Goal: Task Accomplishment & Management: Complete application form

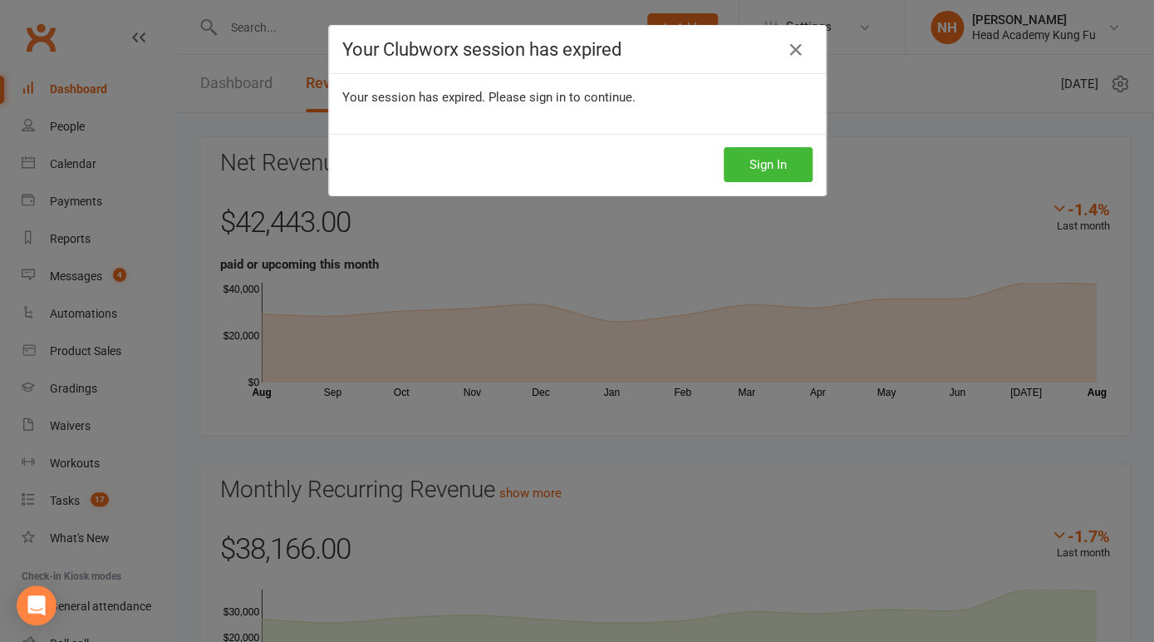
click at [775, 169] on button "Sign In" at bounding box center [768, 164] width 89 height 35
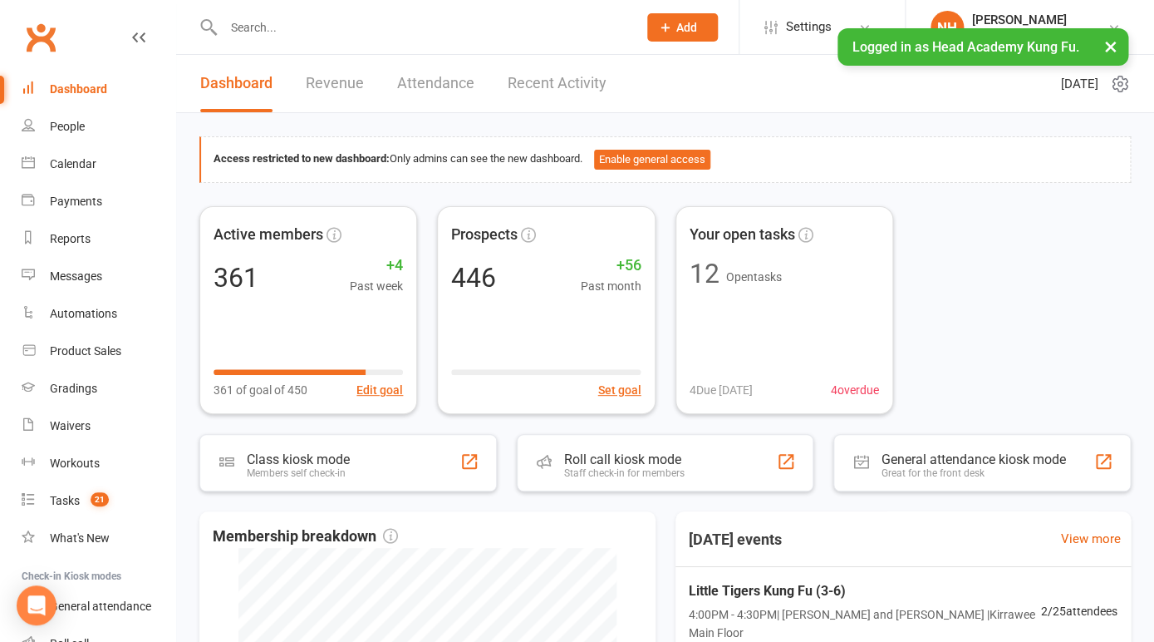
click at [266, 31] on input "text" at bounding box center [422, 27] width 407 height 23
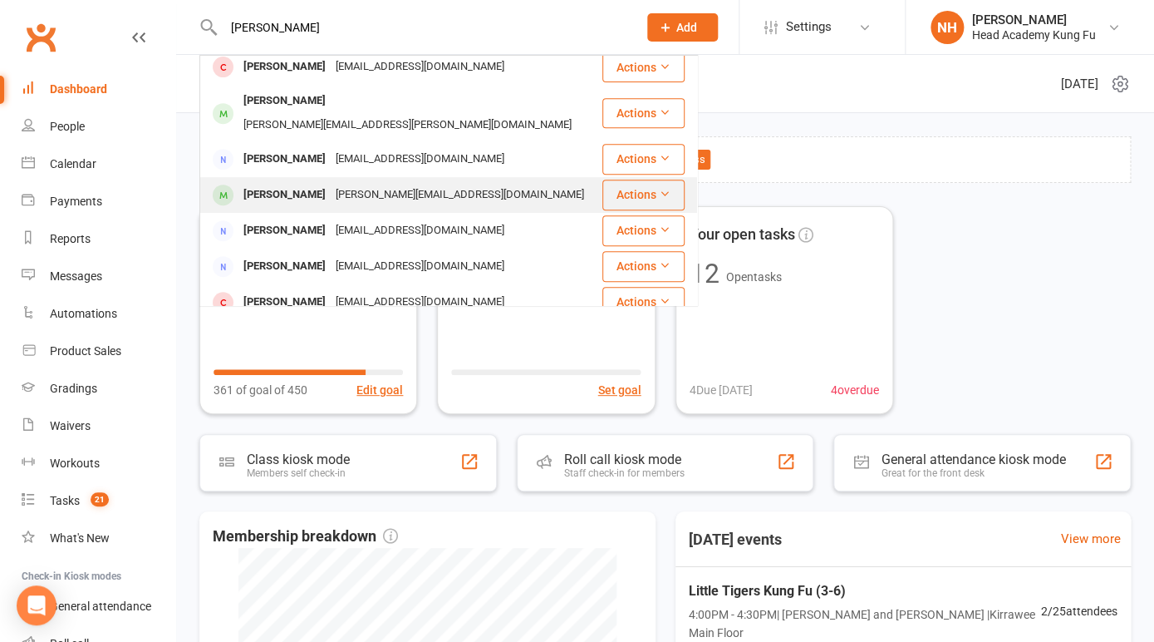
type input "[PERSON_NAME]"
click at [292, 183] on div "[PERSON_NAME]" at bounding box center [285, 195] width 92 height 24
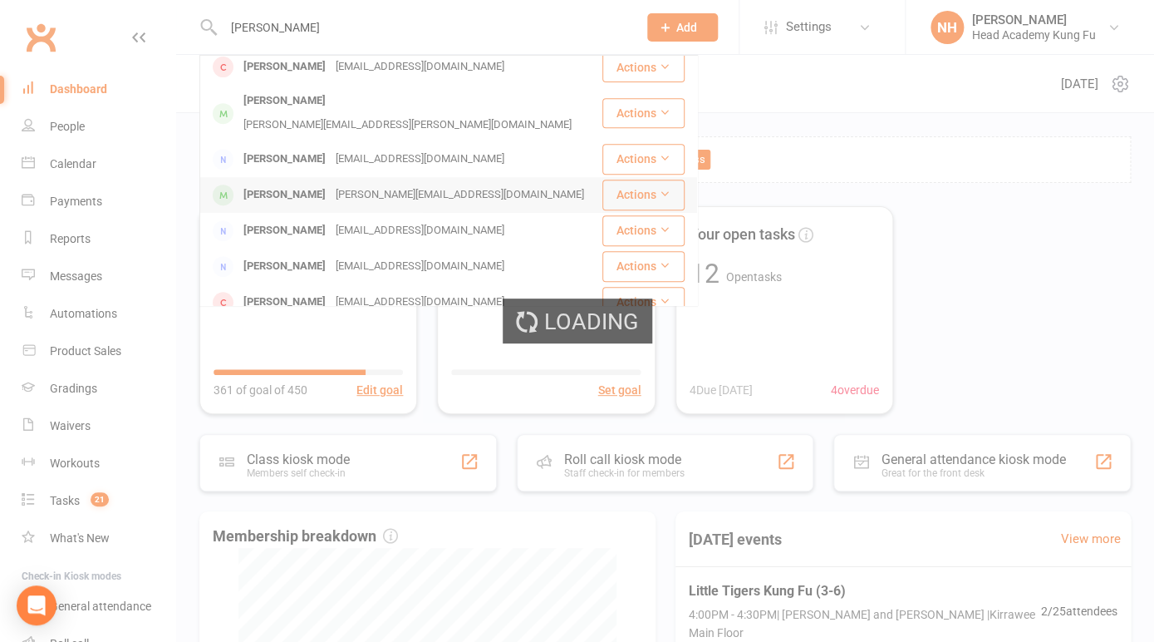
scroll to position [257, 0]
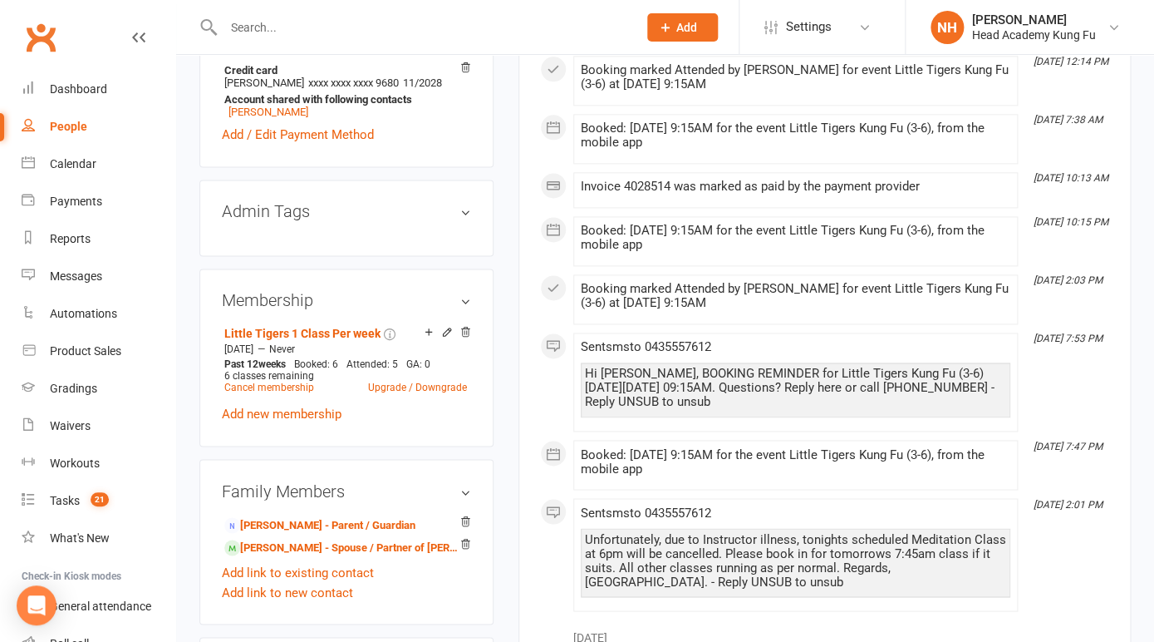
scroll to position [718, 0]
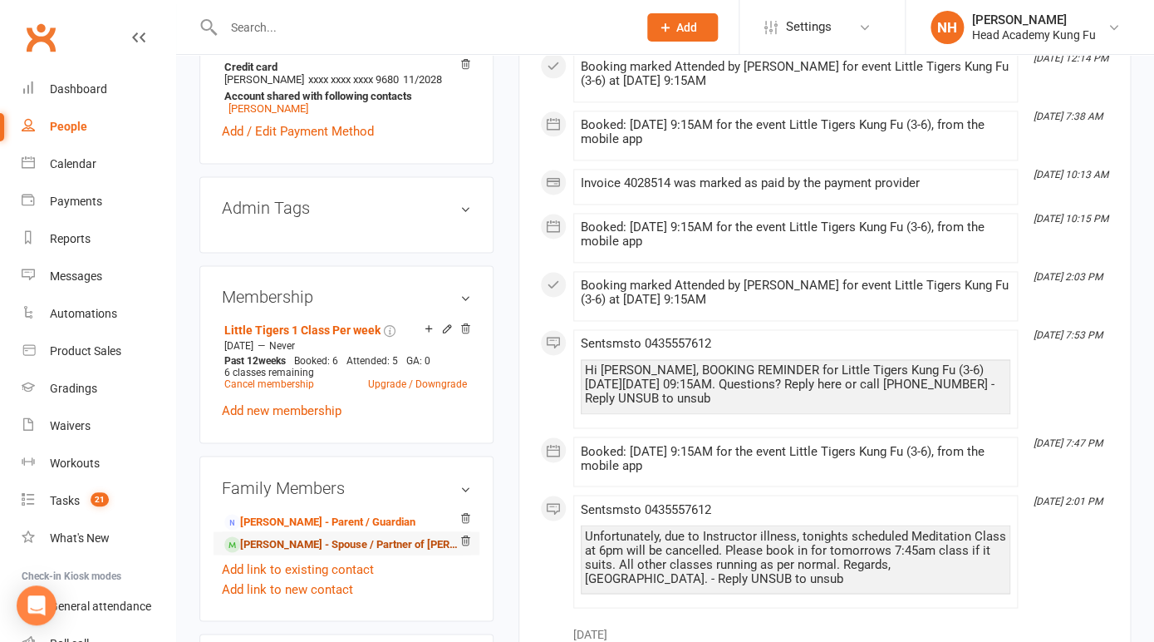
click at [275, 535] on link "[PERSON_NAME] - Spouse / Partner of [PERSON_NAME]" at bounding box center [343, 543] width 239 height 17
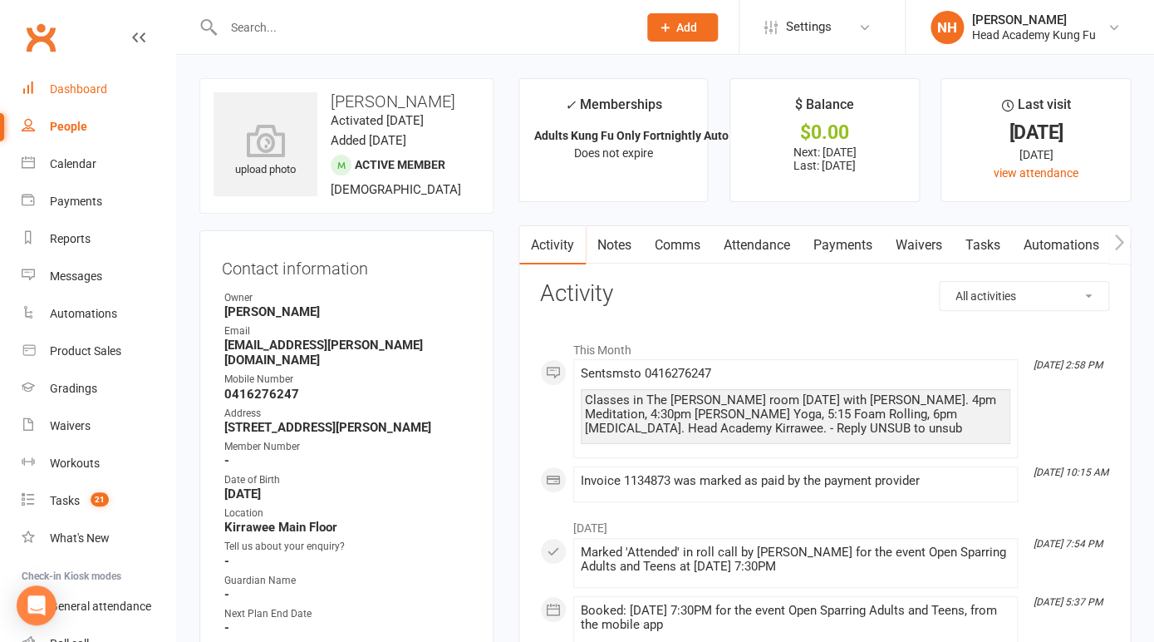
click at [66, 93] on div "Dashboard" at bounding box center [78, 88] width 57 height 13
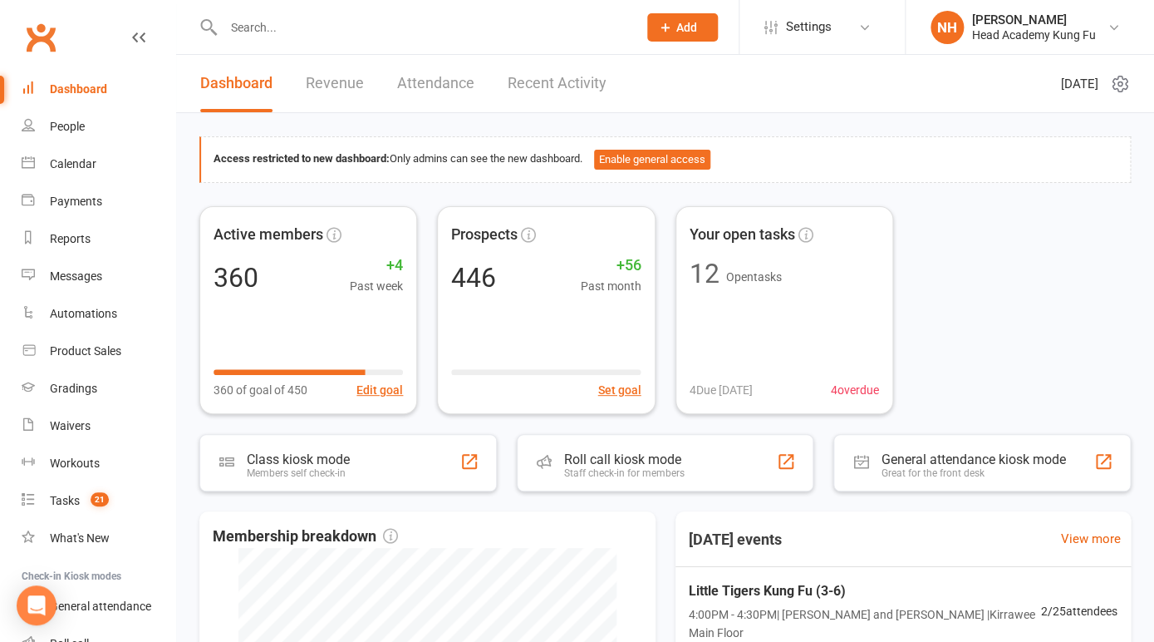
click at [293, 22] on input "text" at bounding box center [422, 27] width 407 height 23
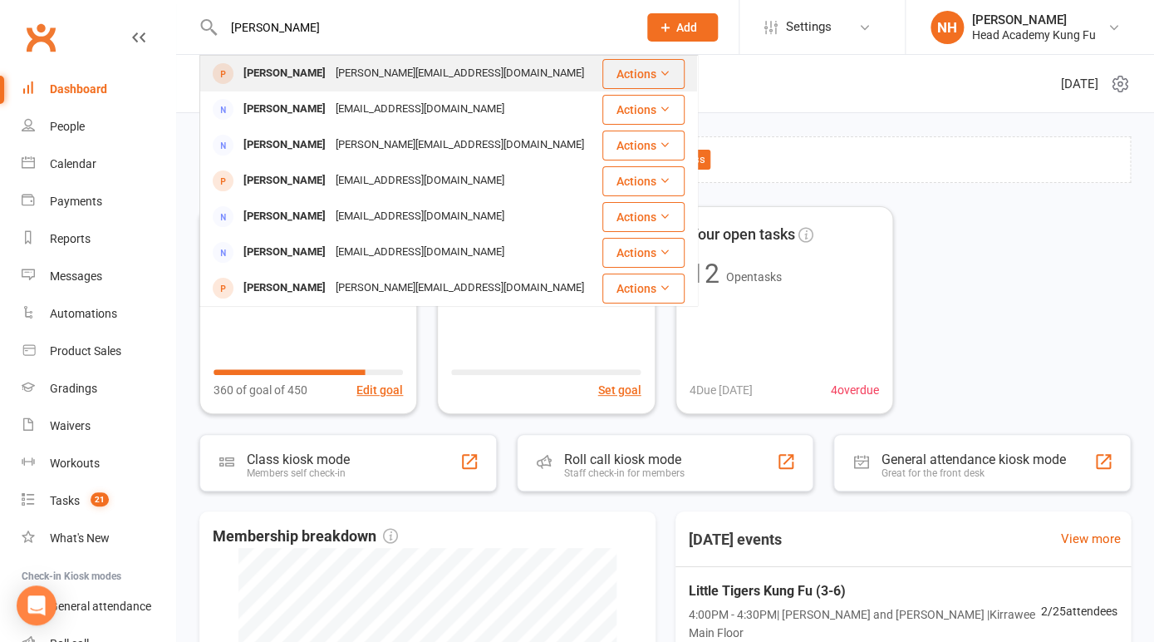
type input "[PERSON_NAME]"
click at [288, 66] on div "[PERSON_NAME]" at bounding box center [285, 74] width 92 height 24
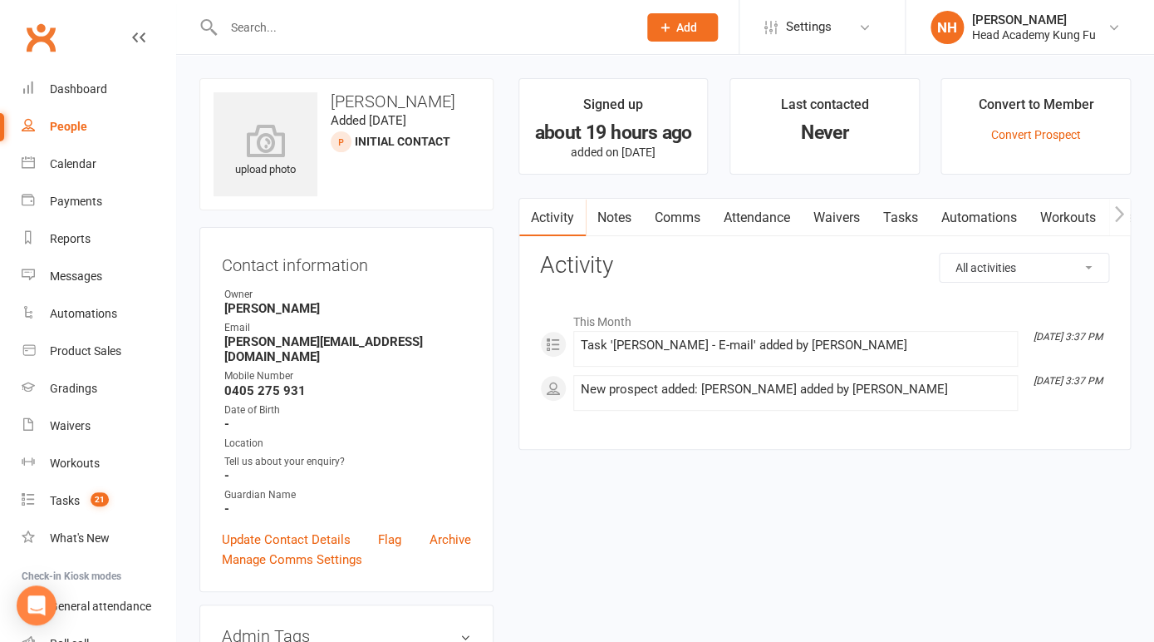
click at [921, 209] on link "Tasks" at bounding box center [901, 218] width 58 height 38
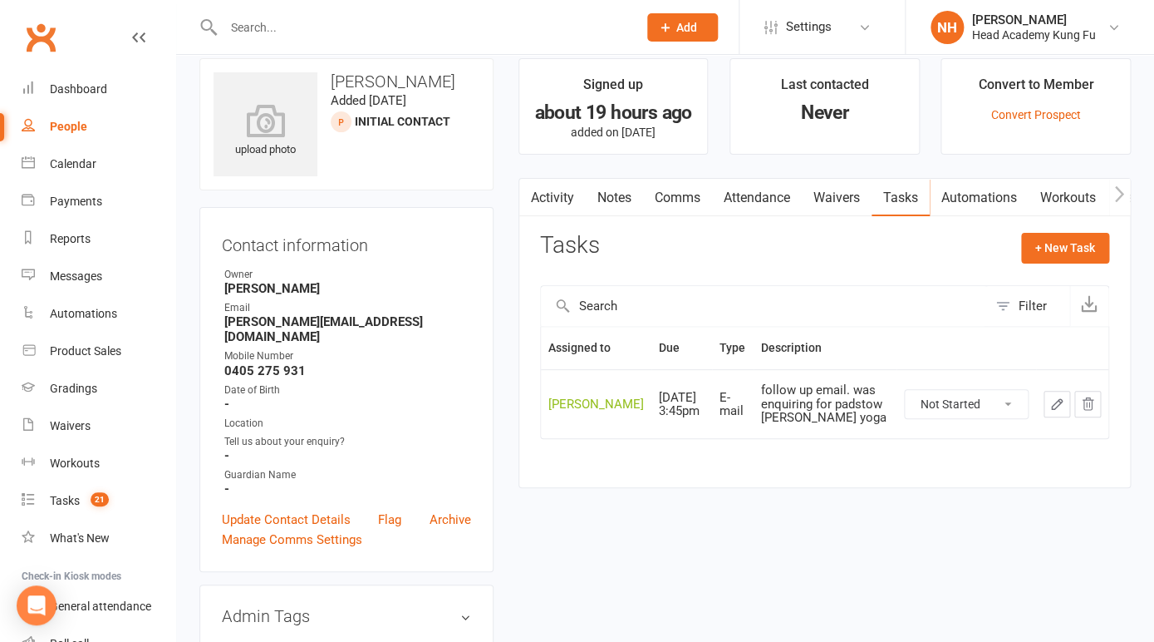
scroll to position [36, 0]
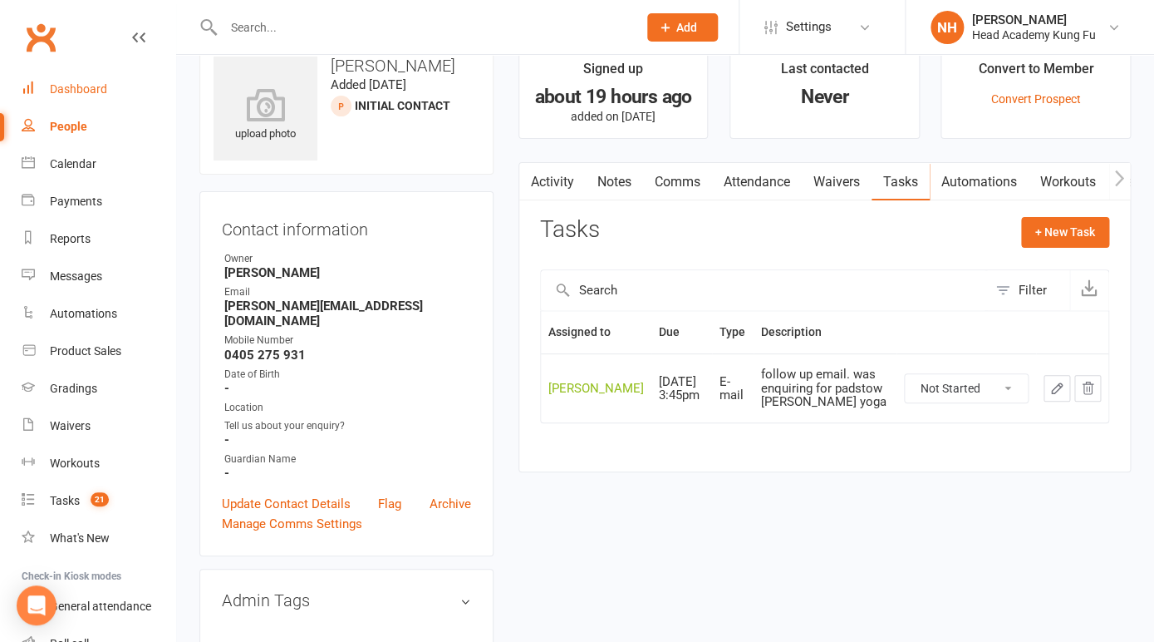
click at [83, 93] on div "Dashboard" at bounding box center [78, 88] width 57 height 13
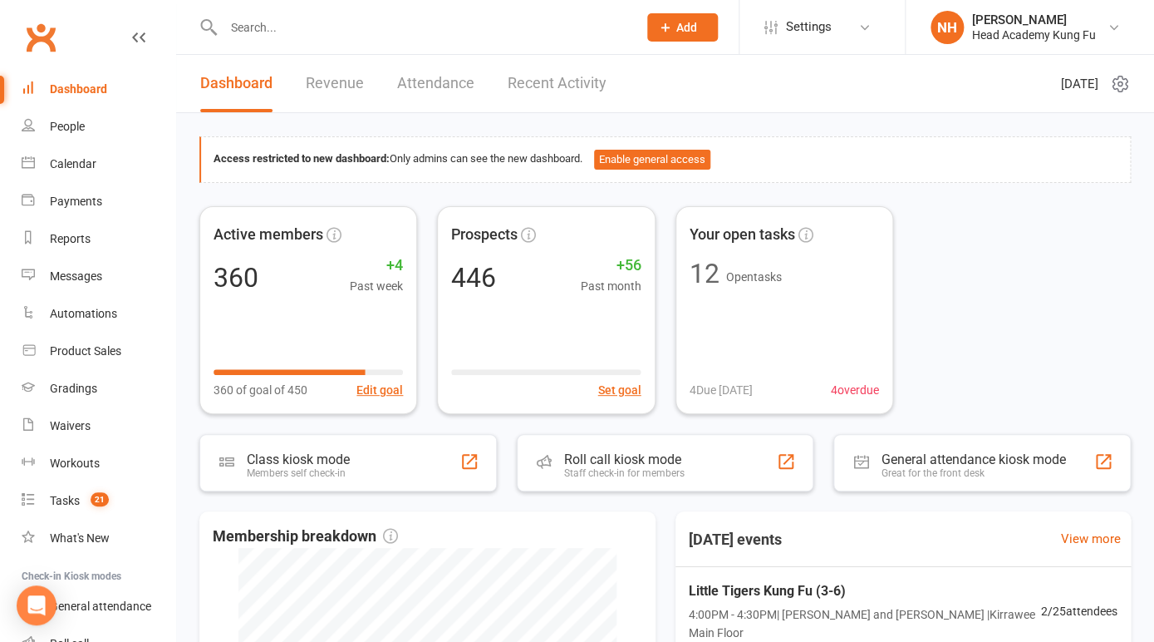
click at [323, 32] on input "text" at bounding box center [422, 27] width 407 height 23
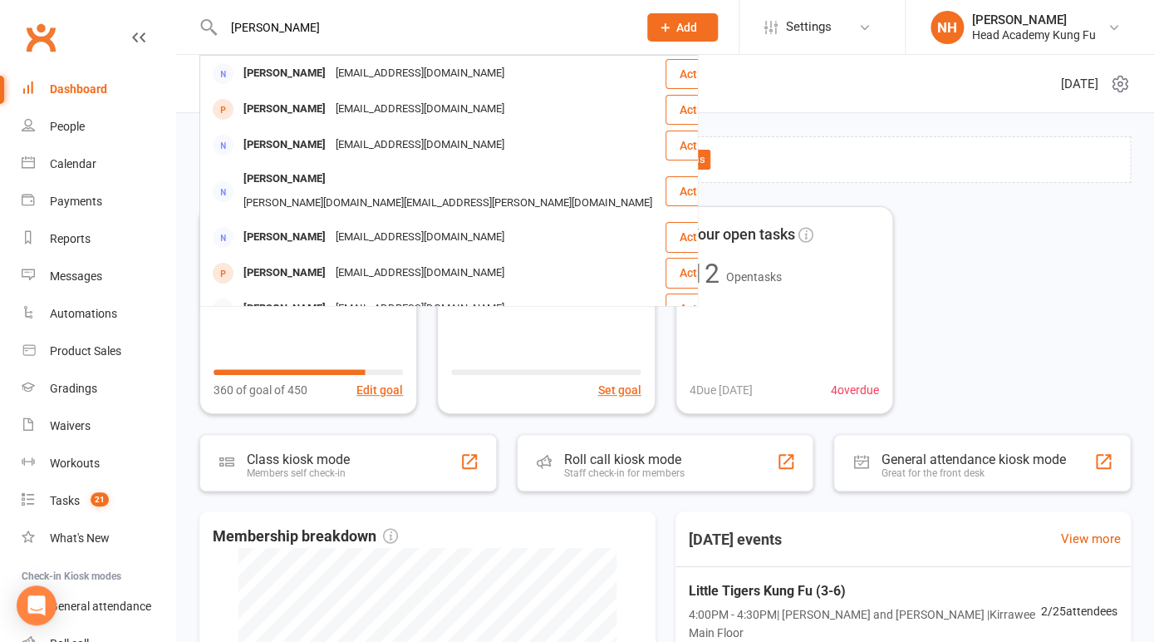
drag, startPoint x: 285, startPoint y: 26, endPoint x: 155, endPoint y: 22, distance: 129.7
click at [219, 22] on input "[PERSON_NAME]" at bounding box center [422, 27] width 407 height 23
paste input "[EMAIL_ADDRESS][DOMAIN_NAME]"
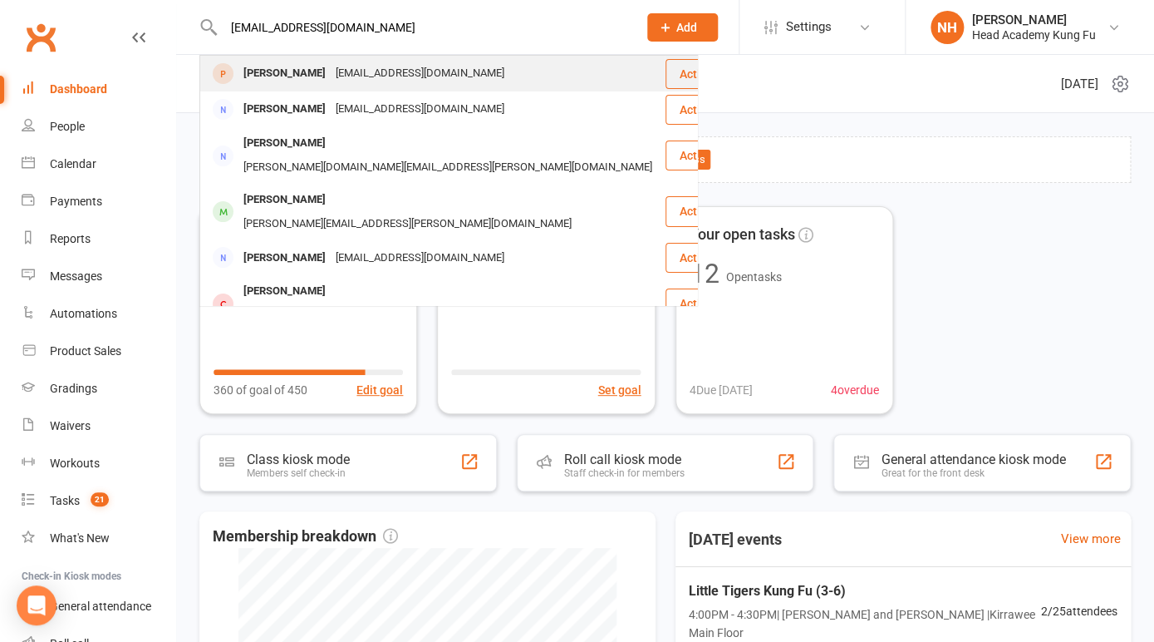
type input "[EMAIL_ADDRESS][DOMAIN_NAME]"
click at [275, 73] on div "[PERSON_NAME]" at bounding box center [285, 74] width 92 height 24
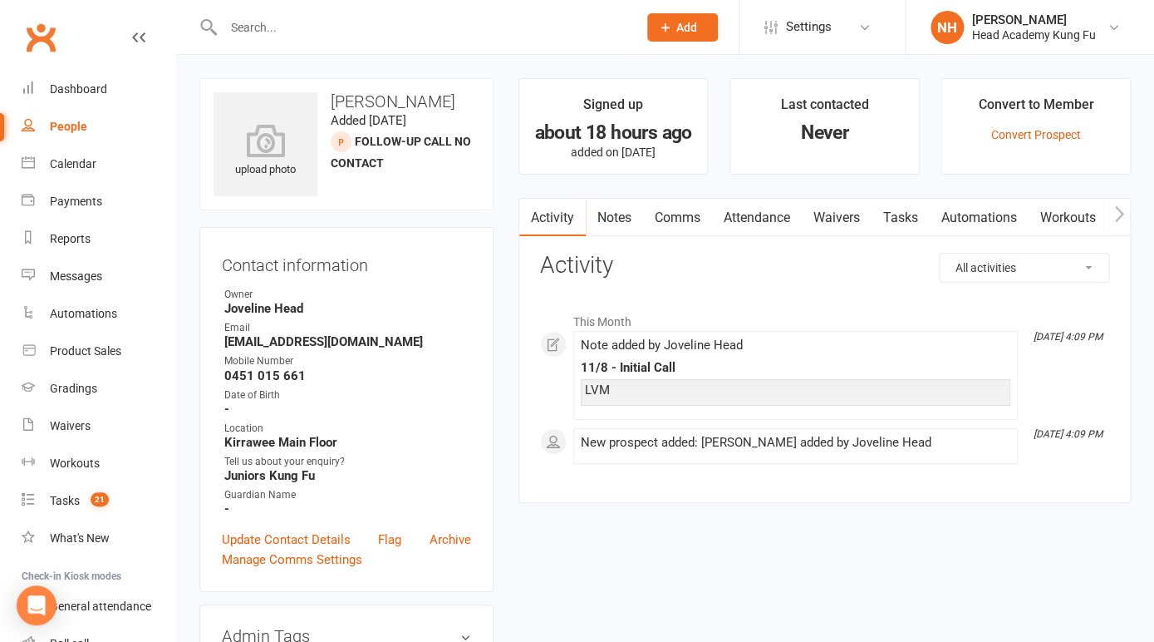
click at [834, 217] on link "Waivers" at bounding box center [837, 218] width 70 height 38
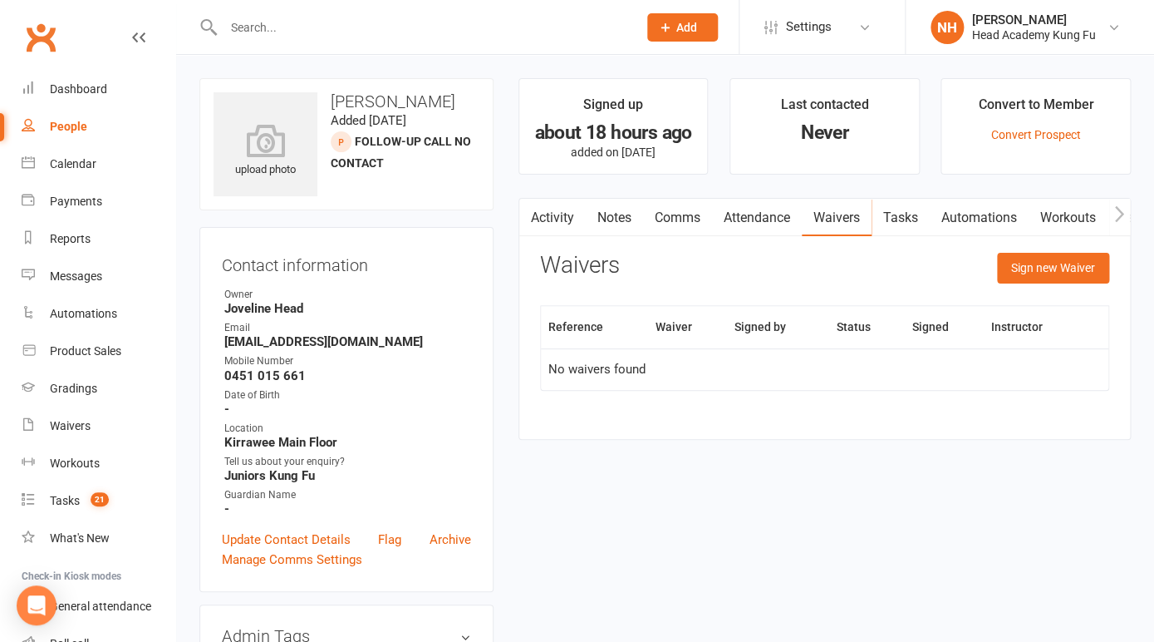
click at [912, 226] on link "Tasks" at bounding box center [901, 218] width 58 height 38
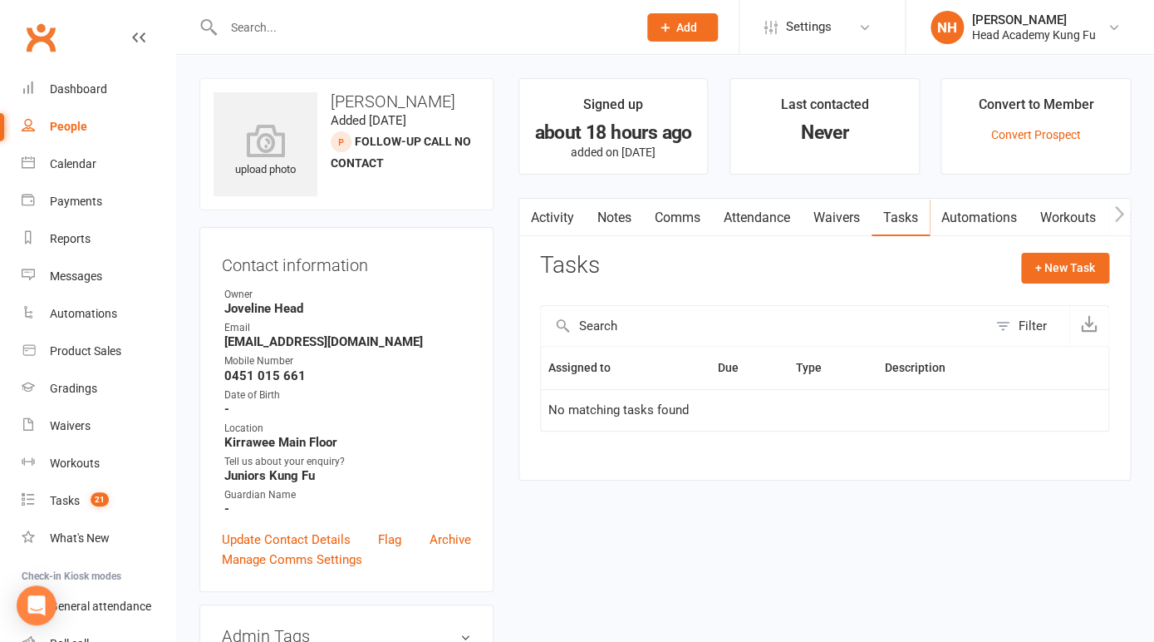
click at [612, 209] on link "Notes" at bounding box center [614, 218] width 57 height 38
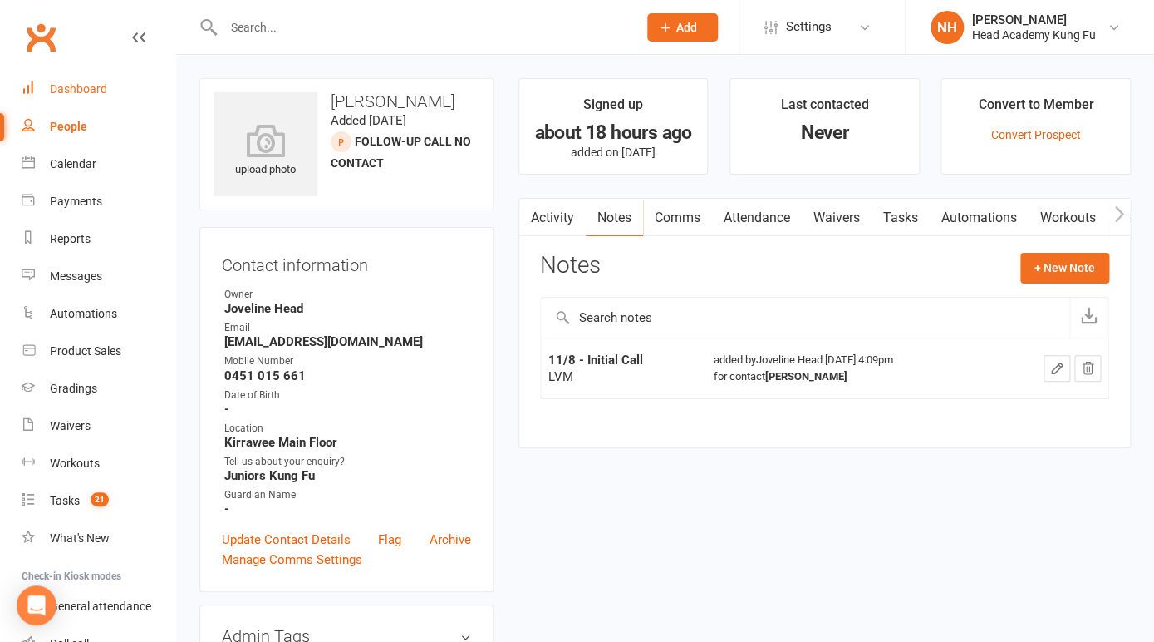
click at [71, 89] on div "Dashboard" at bounding box center [78, 88] width 57 height 13
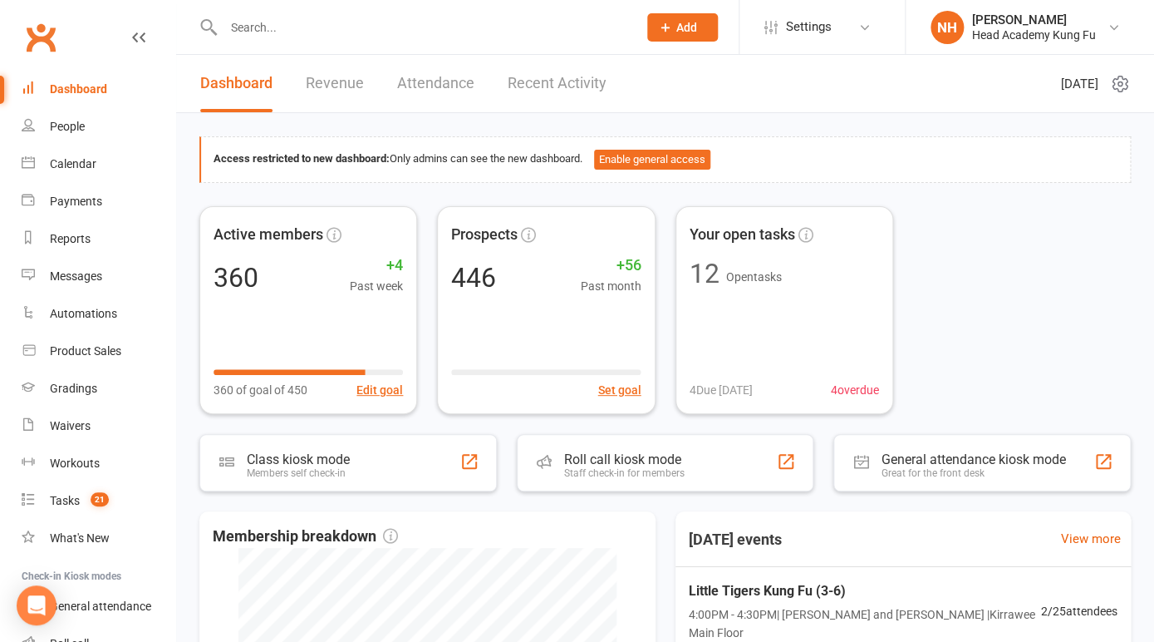
click at [243, 20] on input "text" at bounding box center [422, 27] width 407 height 23
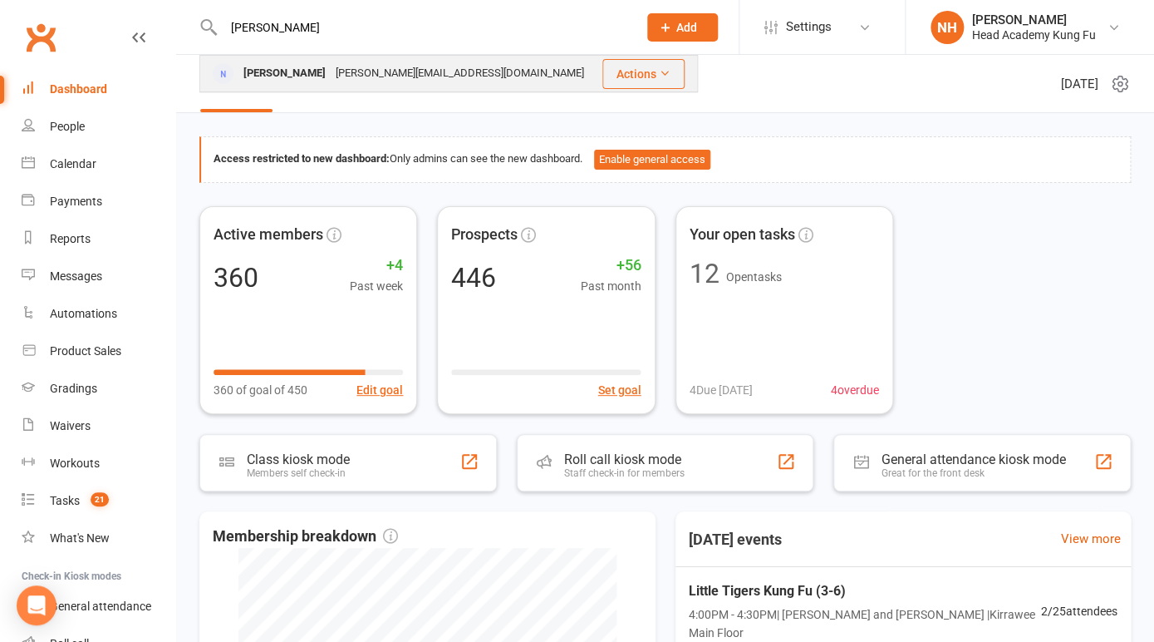
type input "[PERSON_NAME]"
click at [289, 69] on div "[PERSON_NAME]" at bounding box center [285, 74] width 92 height 24
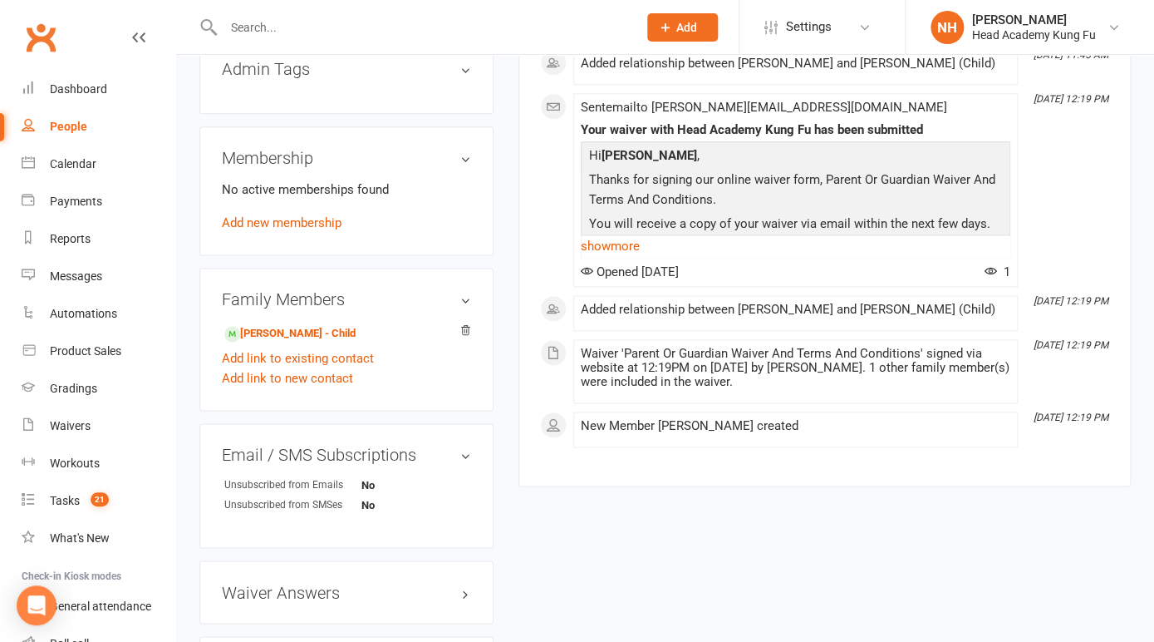
scroll to position [677, 0]
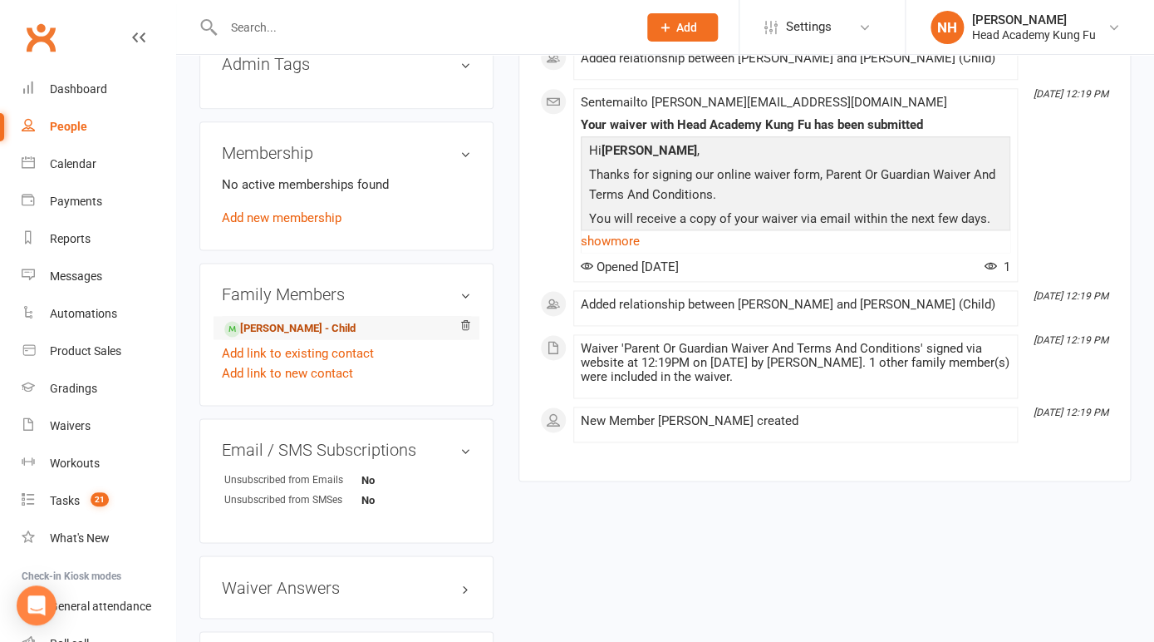
click at [276, 320] on link "[PERSON_NAME] - Child" at bounding box center [289, 328] width 131 height 17
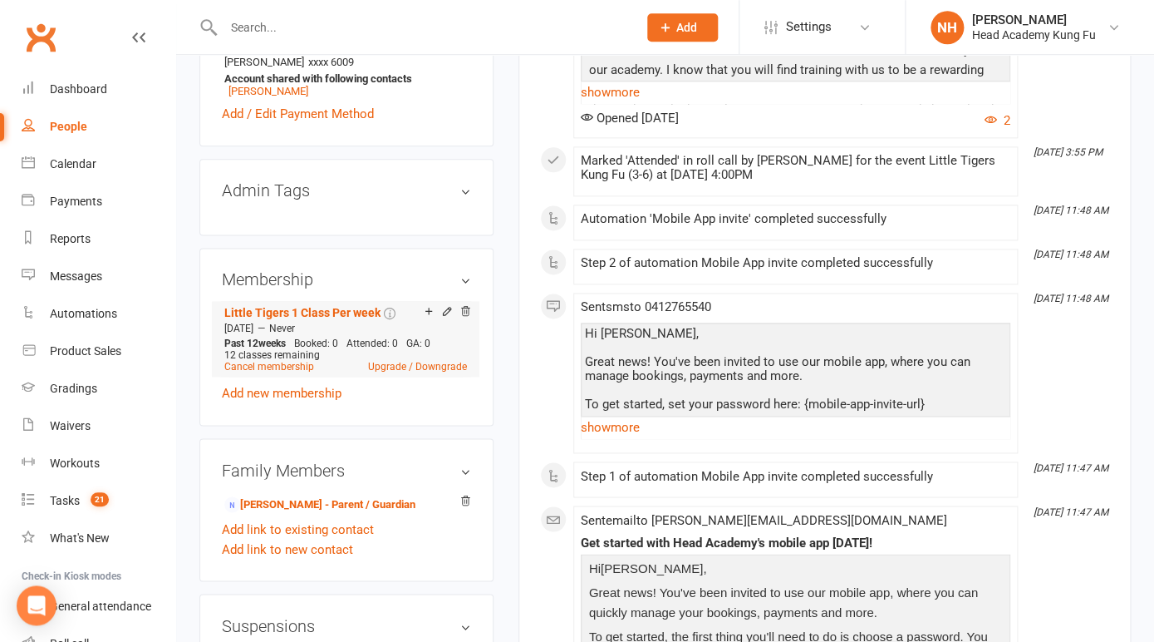
scroll to position [688, 0]
click at [286, 496] on link "[PERSON_NAME] - Parent / Guardian" at bounding box center [319, 503] width 191 height 17
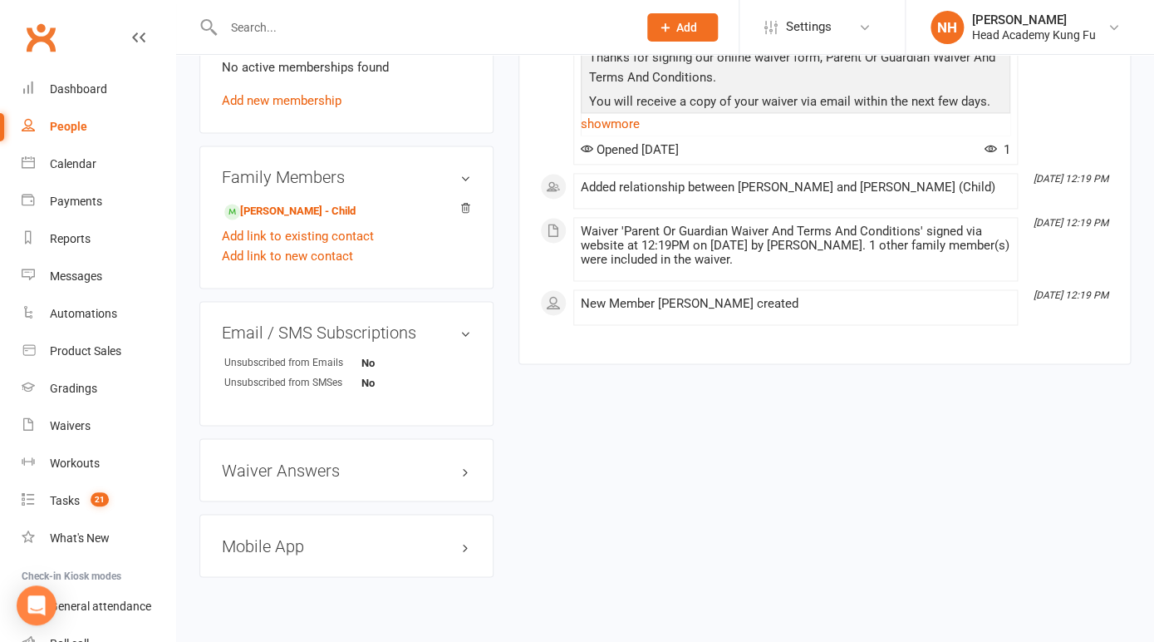
scroll to position [804, 0]
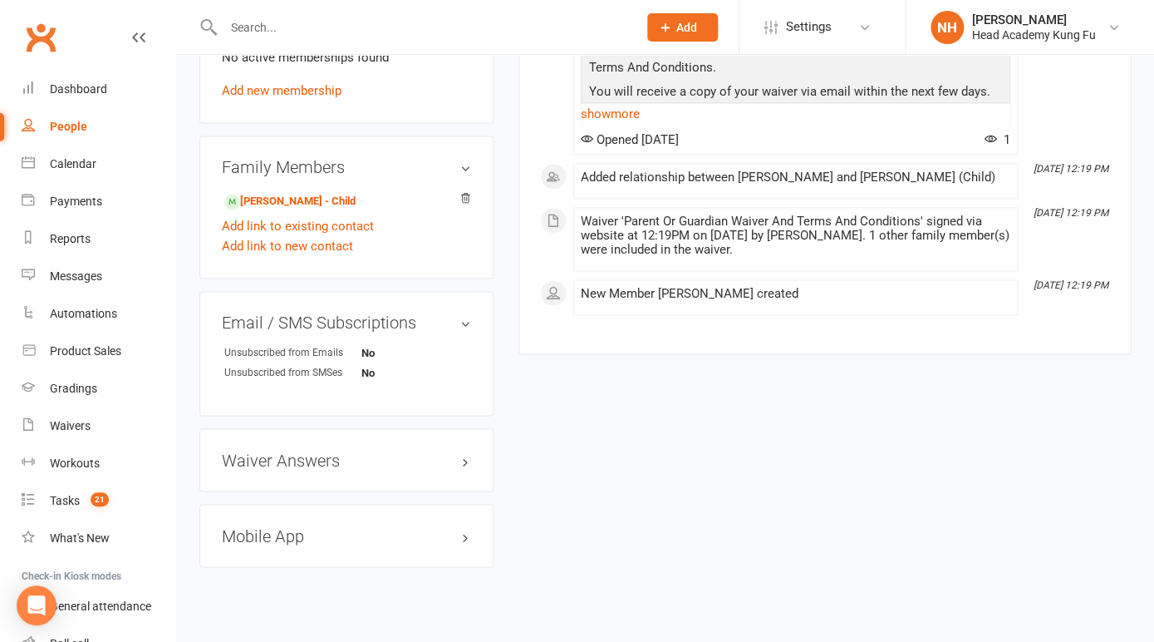
click at [296, 549] on div "Mobile App" at bounding box center [346, 535] width 294 height 63
click at [300, 533] on h3 "Mobile App" at bounding box center [346, 535] width 249 height 18
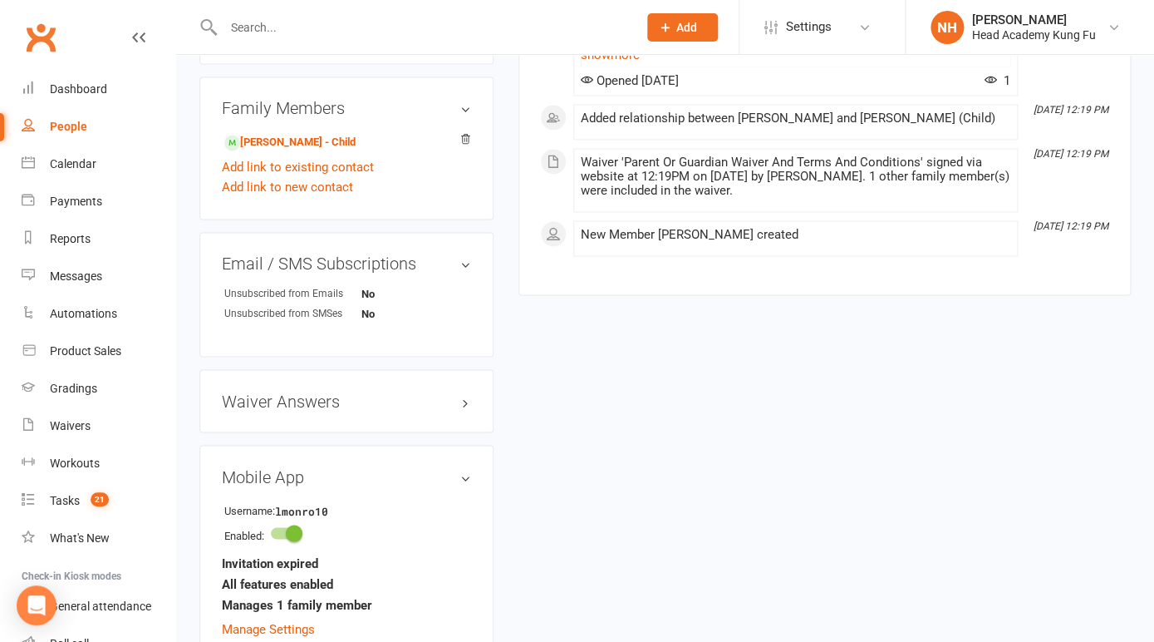
scroll to position [884, 0]
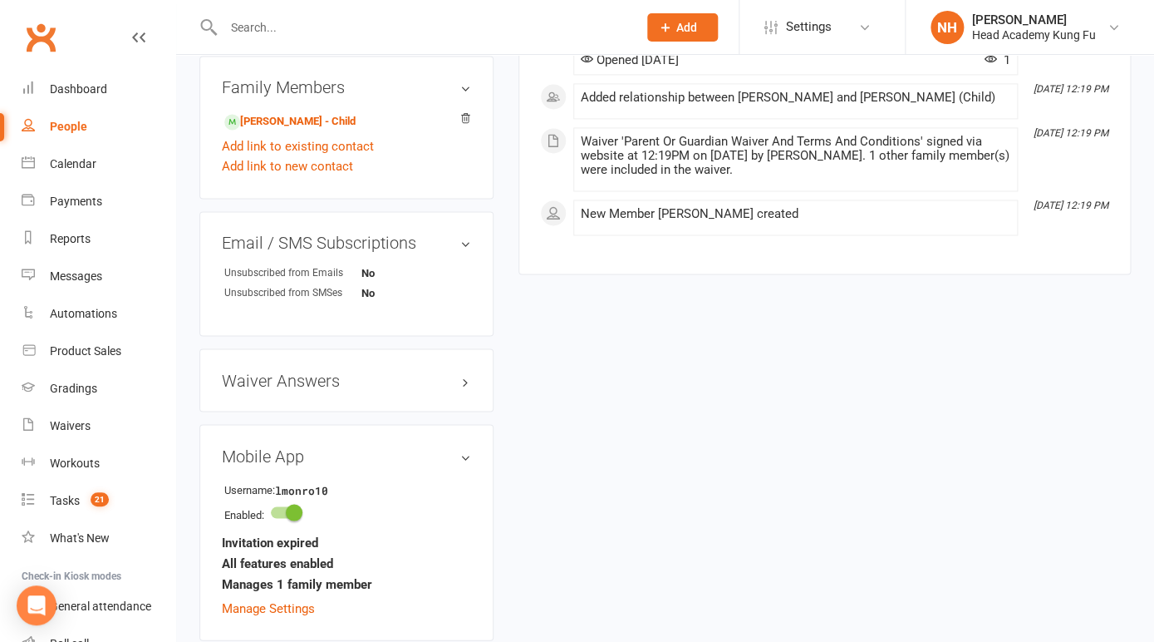
click at [282, 616] on div "Mobile App Username: lmonro10 Enabled: Invitation expired All features enabled …" at bounding box center [346, 532] width 294 height 216
click at [292, 600] on link "Manage Settings" at bounding box center [268, 607] width 93 height 15
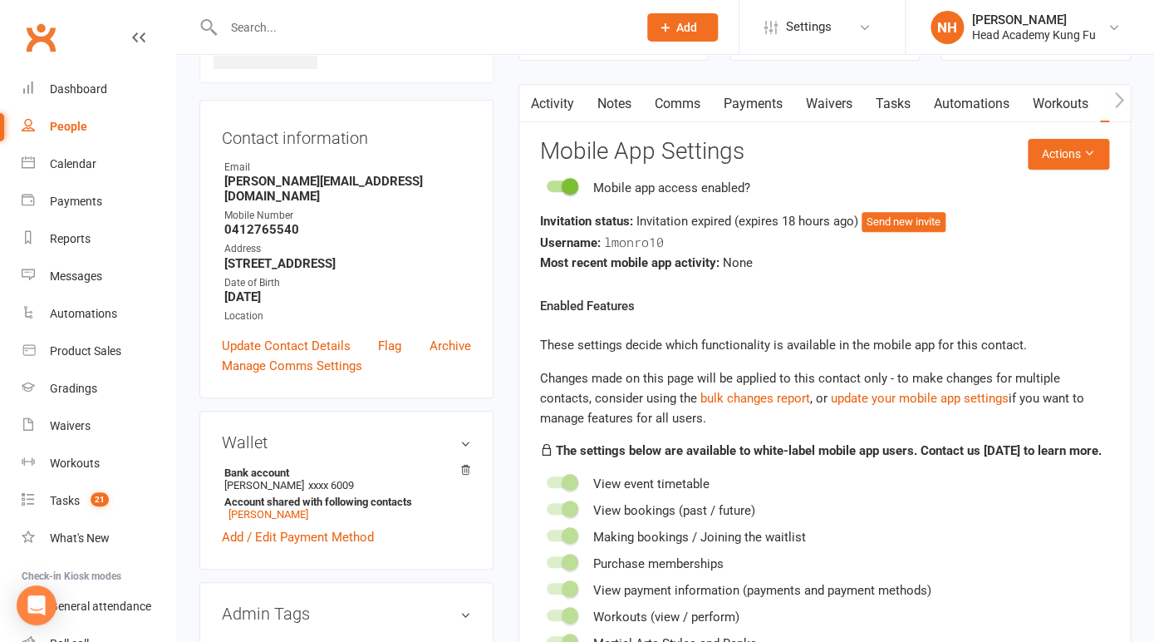
scroll to position [127, 0]
click at [1093, 161] on button "Actions" at bounding box center [1068, 154] width 81 height 30
click at [1021, 223] on link "Send invitation SMS" at bounding box center [1026, 225] width 165 height 33
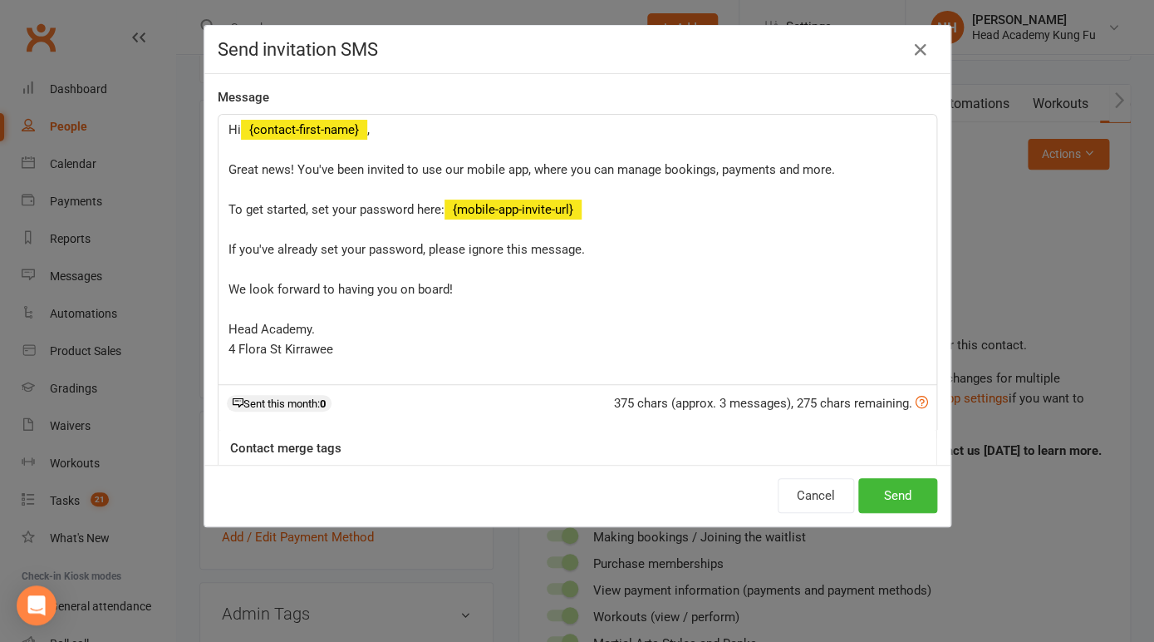
click at [382, 138] on p "Hi ﻿ {contact-first-name} ," at bounding box center [578, 130] width 698 height 20
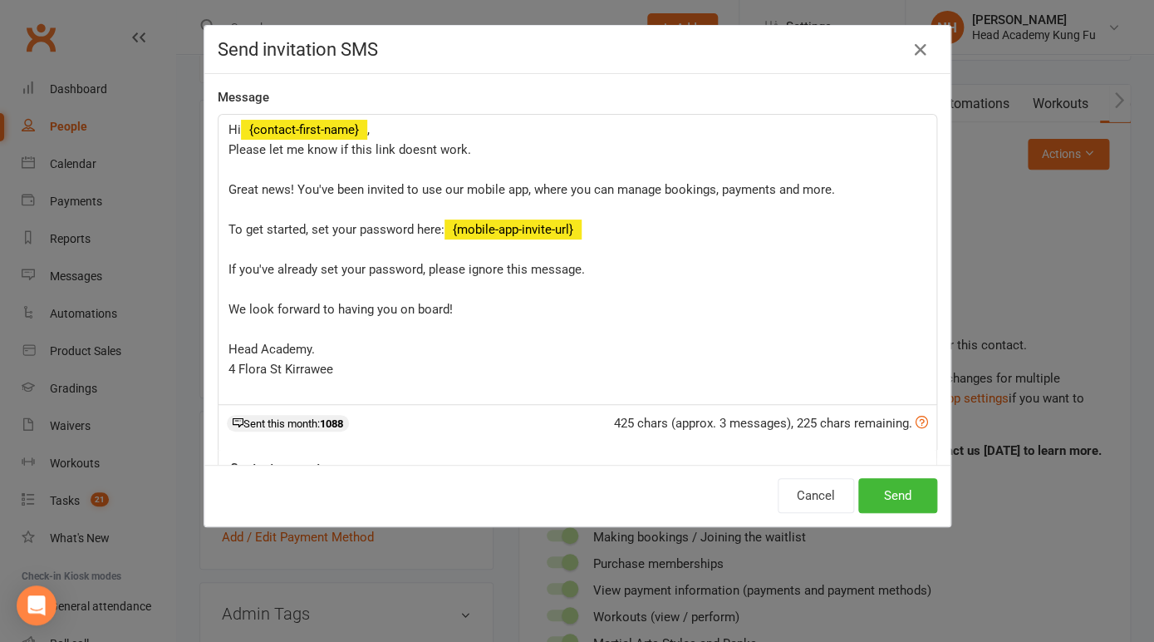
click at [422, 153] on span "Please let me know if this link doesnt work." at bounding box center [350, 149] width 243 height 15
click at [519, 149] on p "Please let me know if this link does'nt work." at bounding box center [578, 150] width 698 height 20
click at [903, 500] on button "Send" at bounding box center [898, 495] width 79 height 35
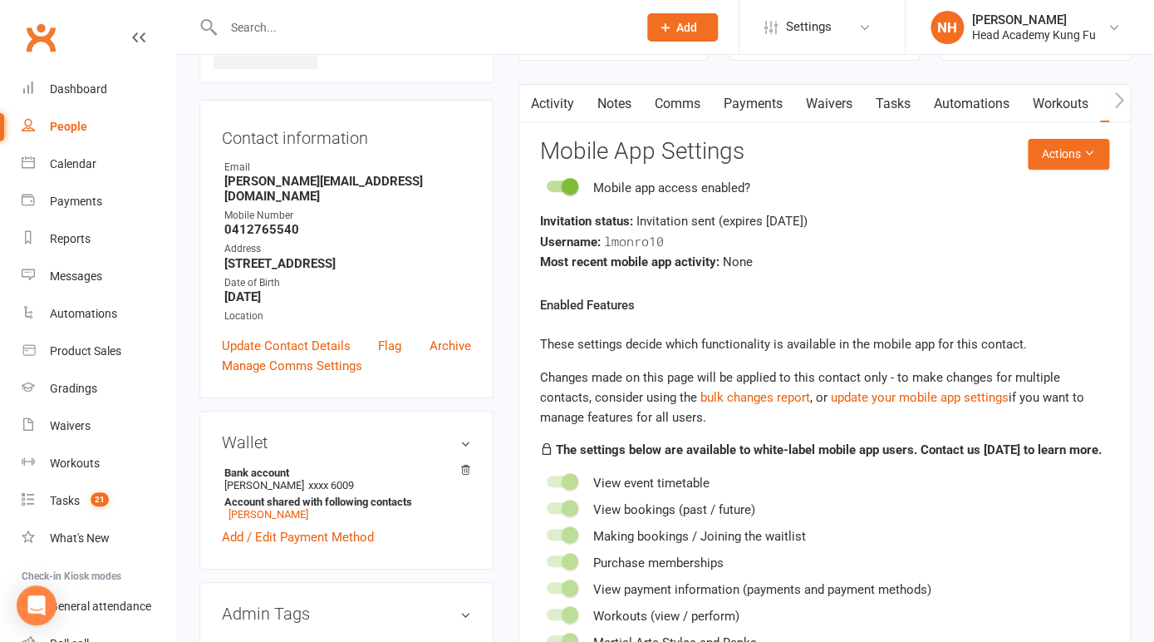
click at [899, 109] on link "Tasks" at bounding box center [893, 104] width 58 height 38
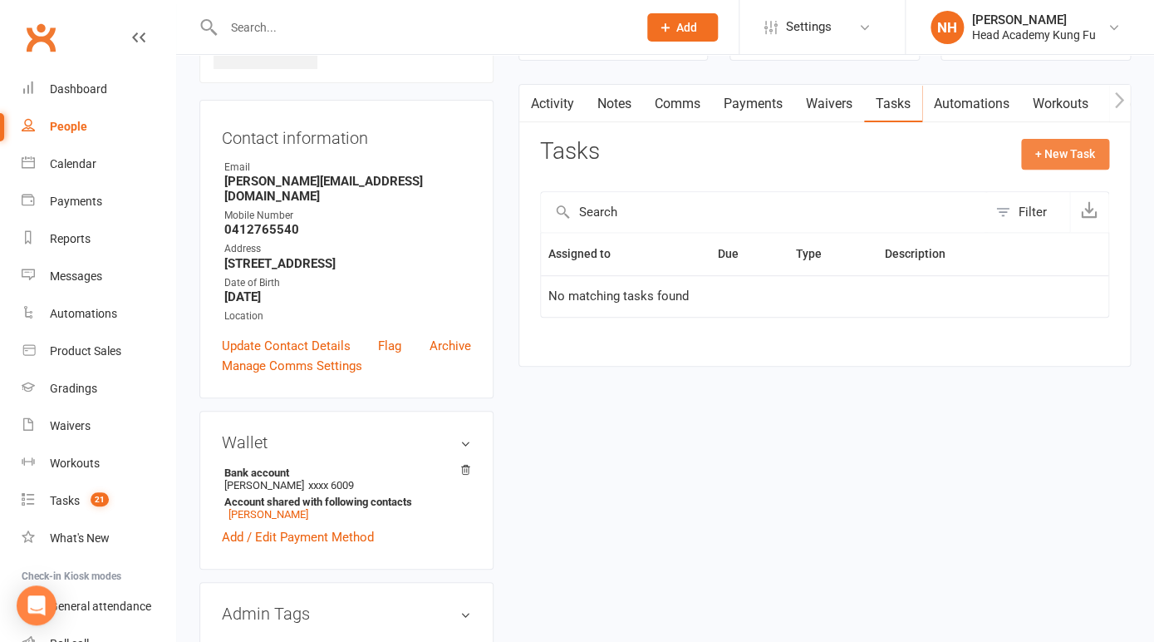
click at [1058, 153] on button "+ New Task" at bounding box center [1066, 154] width 88 height 30
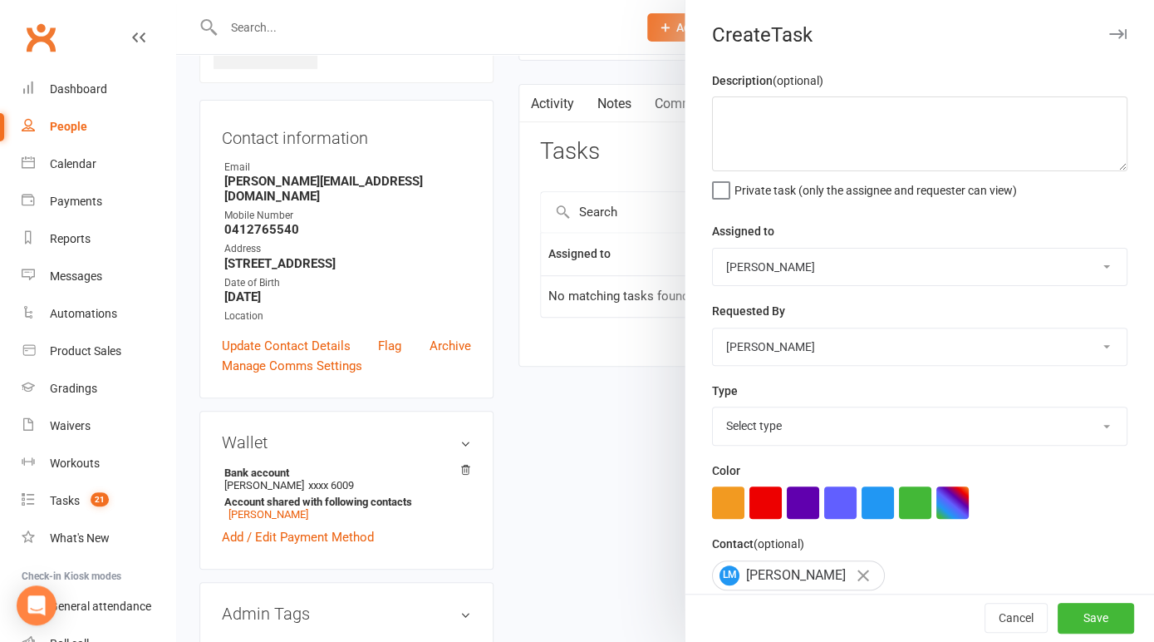
click at [545, 371] on div at bounding box center [665, 321] width 978 height 642
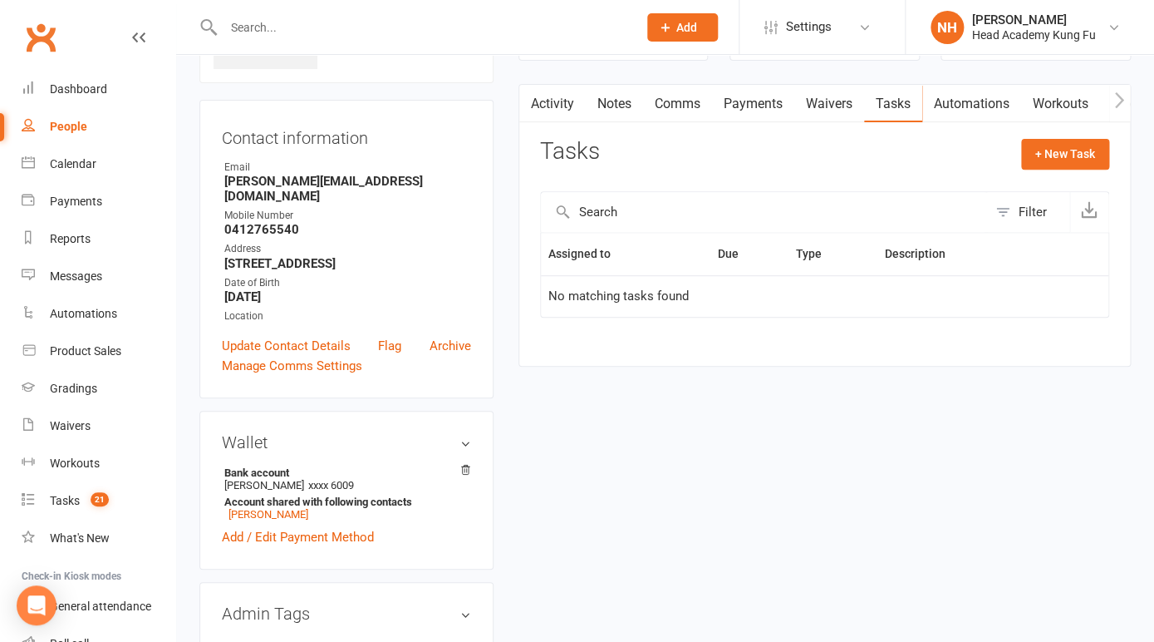
click at [271, 35] on input "text" at bounding box center [422, 27] width 407 height 23
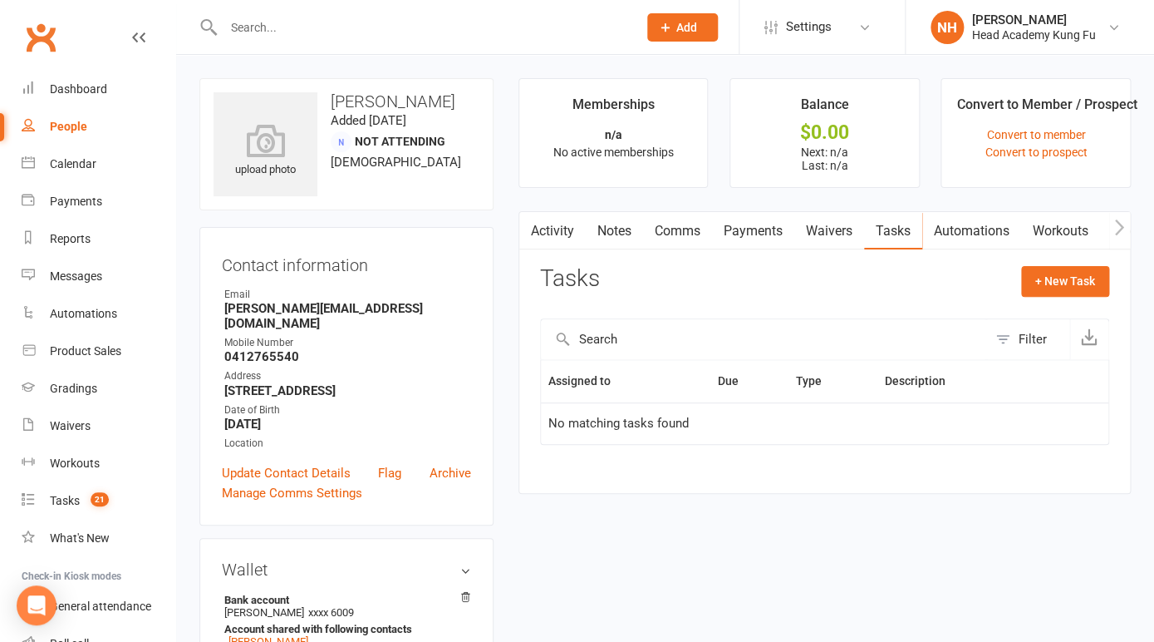
click at [268, 32] on input "text" at bounding box center [422, 27] width 407 height 23
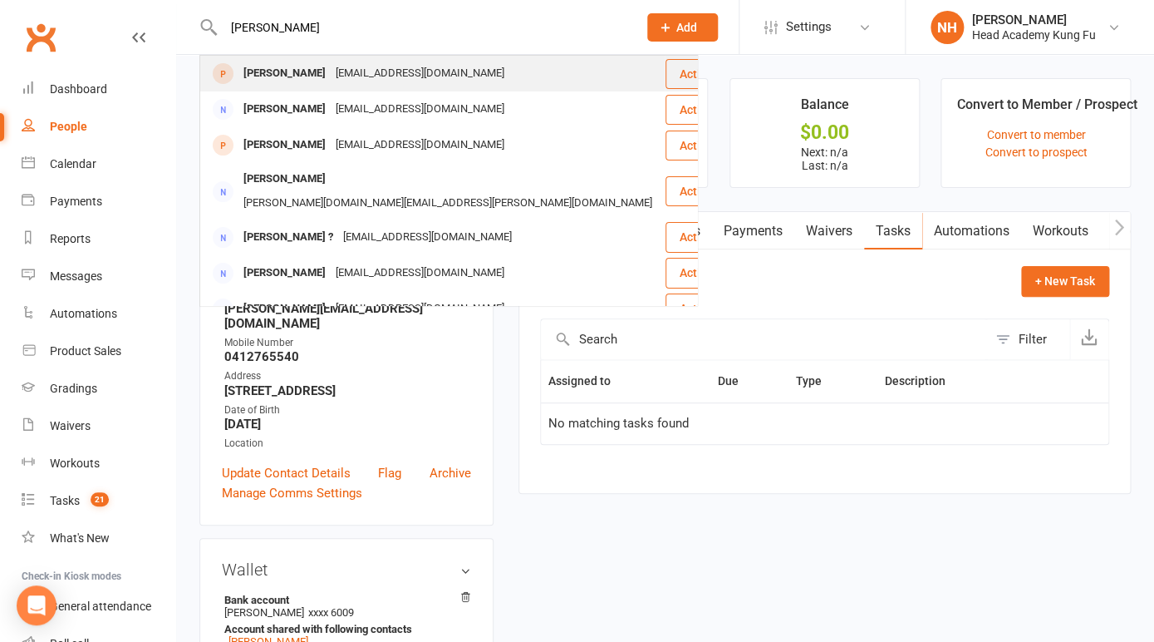
type input "[PERSON_NAME]"
click at [313, 79] on div "[PERSON_NAME]" at bounding box center [285, 74] width 92 height 24
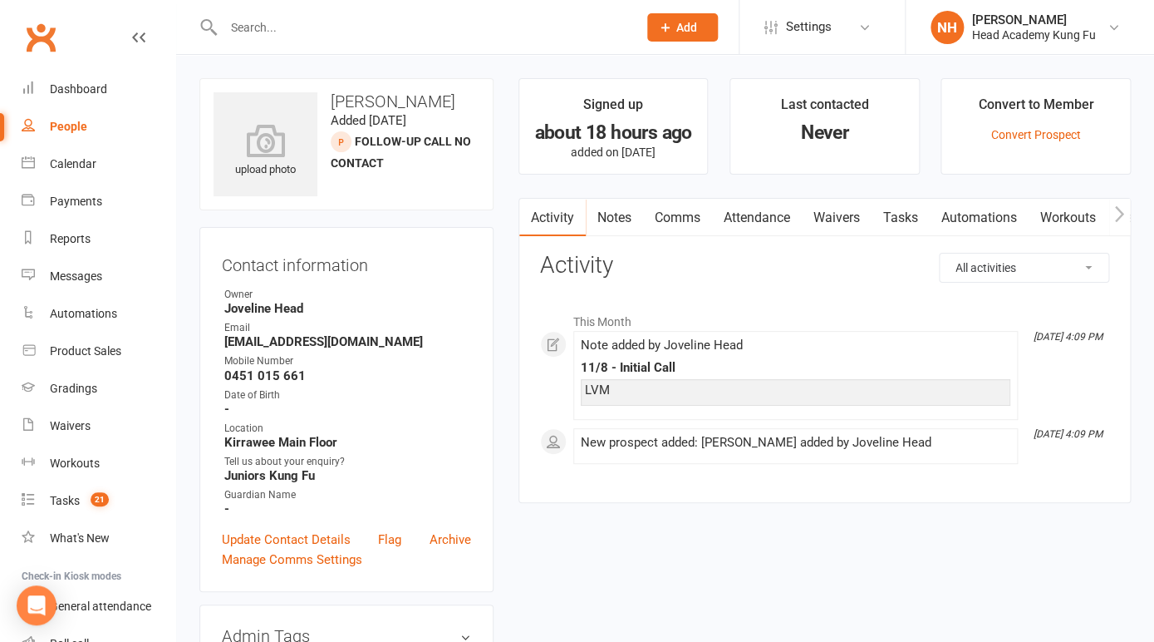
click at [901, 217] on link "Tasks" at bounding box center [901, 218] width 58 height 38
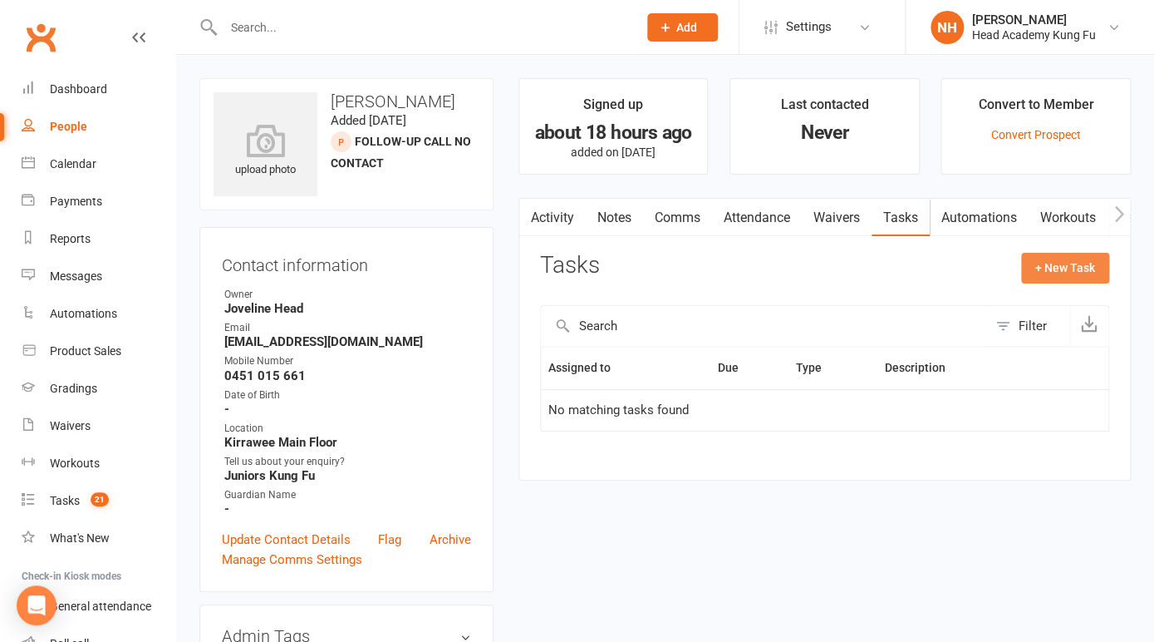
click at [1058, 263] on button "+ New Task" at bounding box center [1066, 268] width 88 height 30
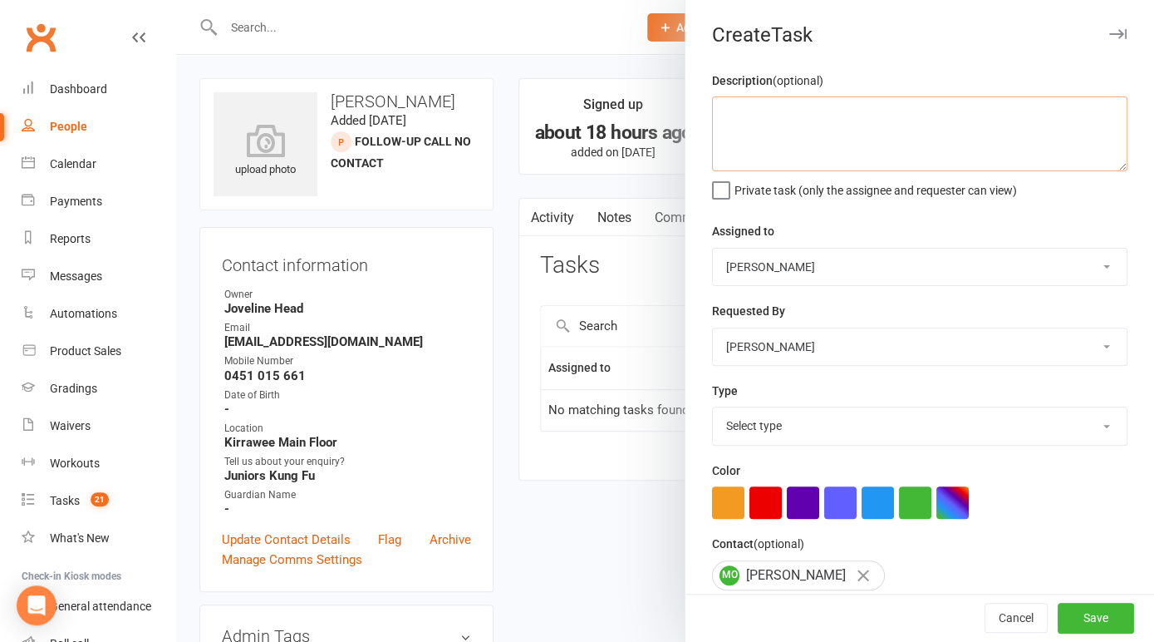
click at [746, 121] on textarea at bounding box center [920, 133] width 416 height 75
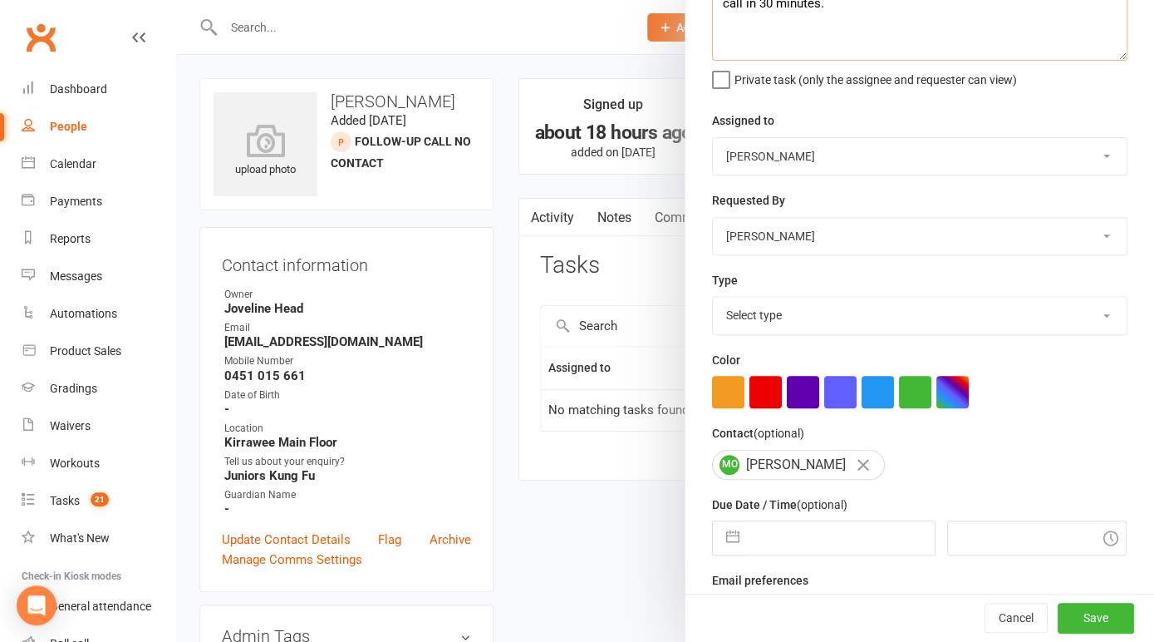
scroll to position [149, 0]
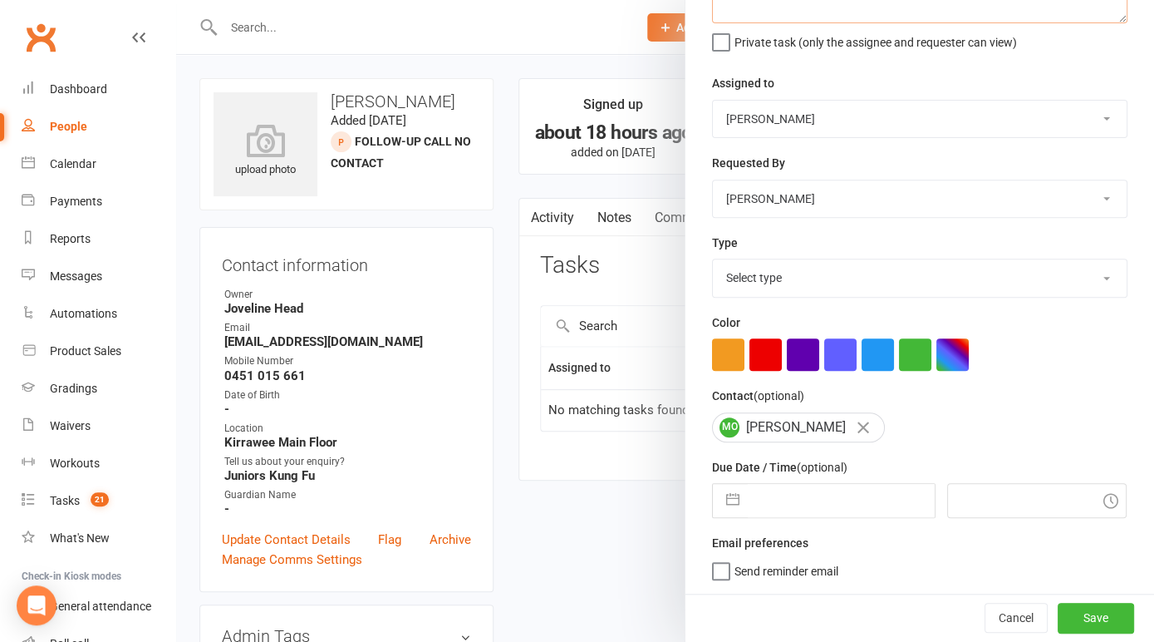
type textarea "call in 30 minutes."
click at [767, 500] on input "text" at bounding box center [841, 500] width 187 height 33
select select "6"
select select "2025"
select select "7"
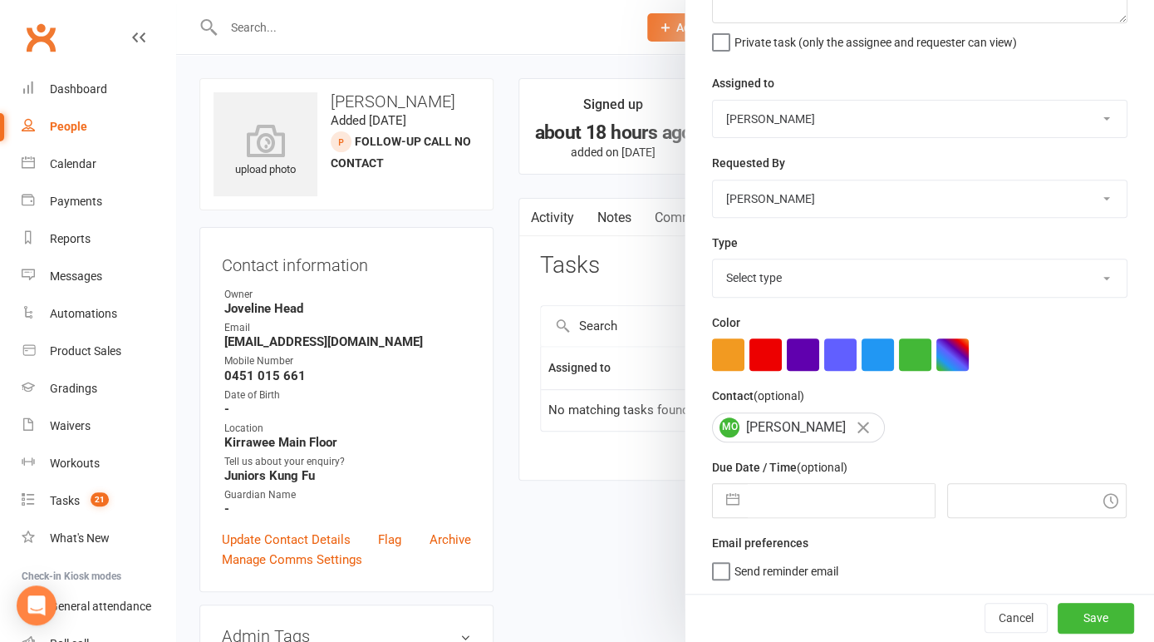
select select "2025"
select select "8"
select select "2025"
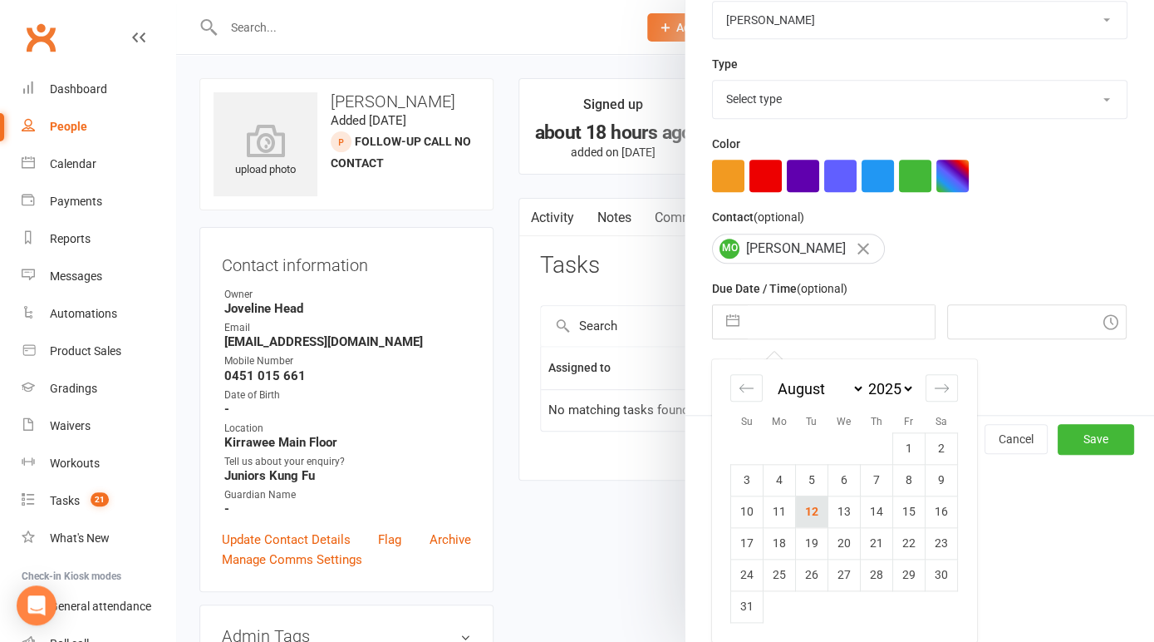
click at [814, 514] on td "12" at bounding box center [812, 511] width 32 height 32
type input "[DATE]"
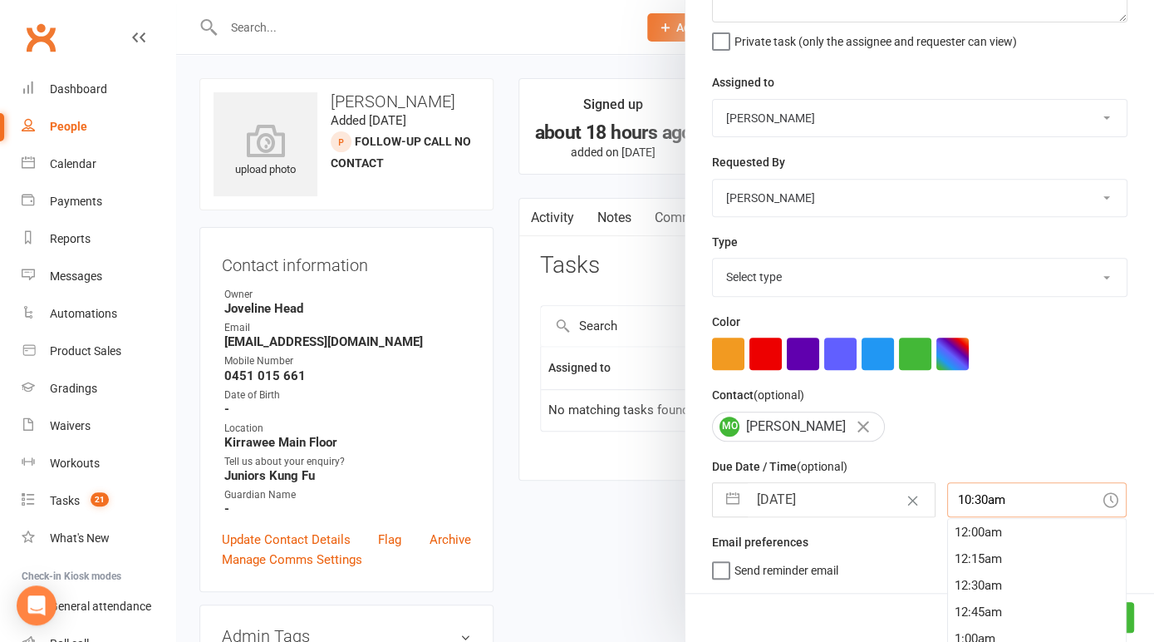
click at [1012, 505] on input "10:30am" at bounding box center [1038, 499] width 180 height 35
click at [962, 587] on div "10:45am" at bounding box center [1037, 585] width 178 height 27
type input "10:45am"
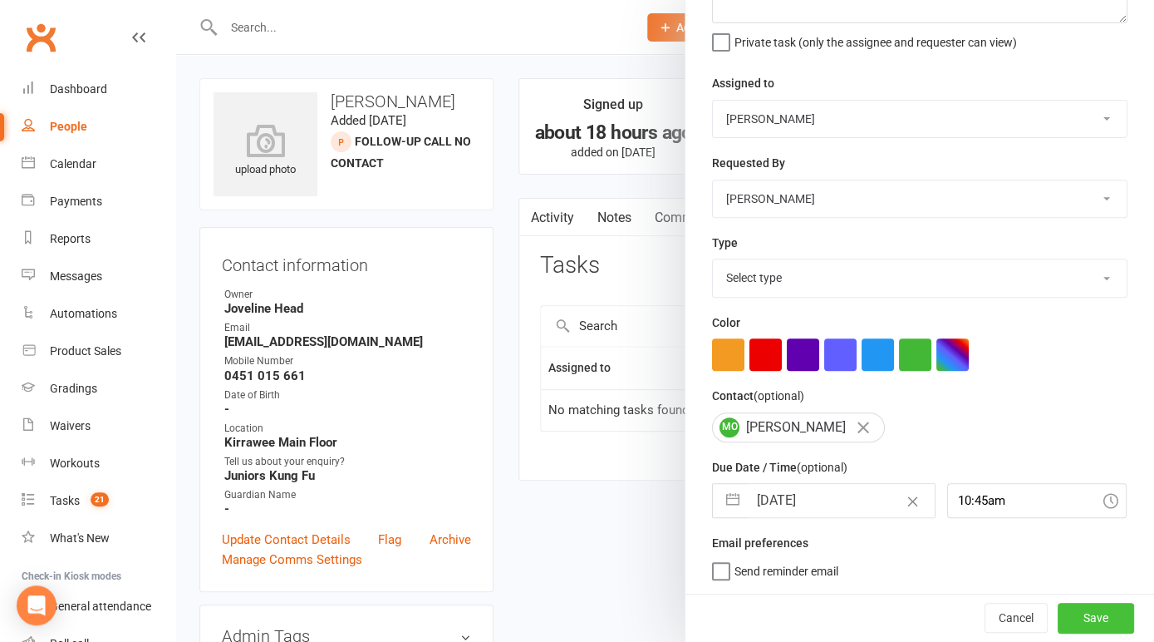
click at [1101, 633] on button "Save" at bounding box center [1096, 618] width 76 height 30
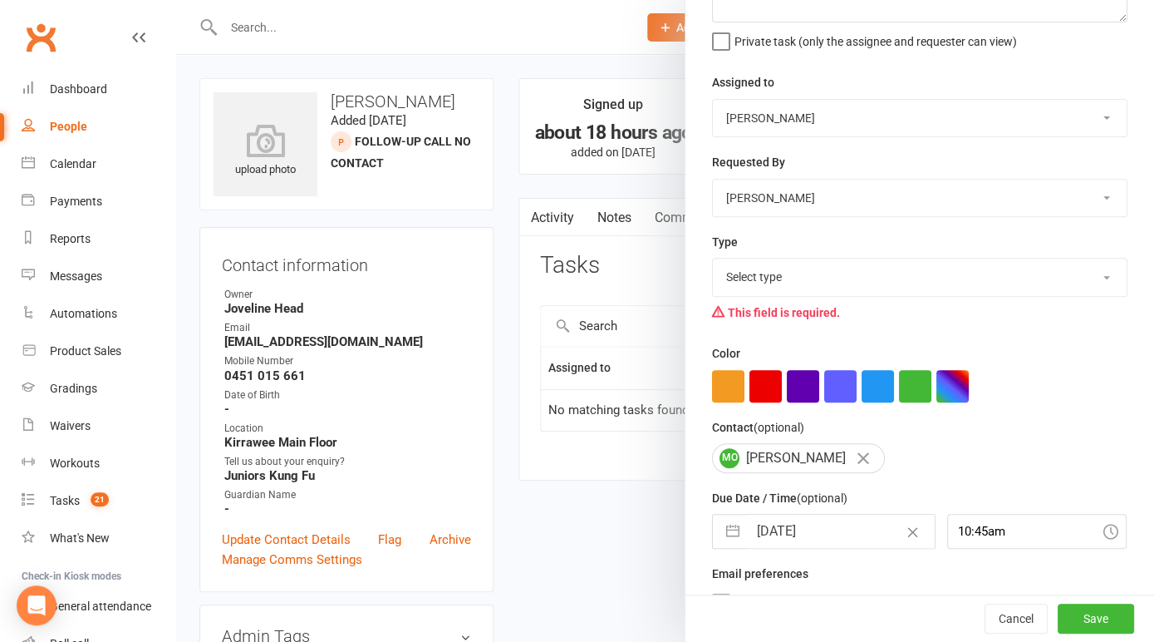
select select "14820"
click option "Phone call" at bounding box center [0, 0] width 0 height 0
click at [1096, 618] on button "Save" at bounding box center [1096, 618] width 76 height 30
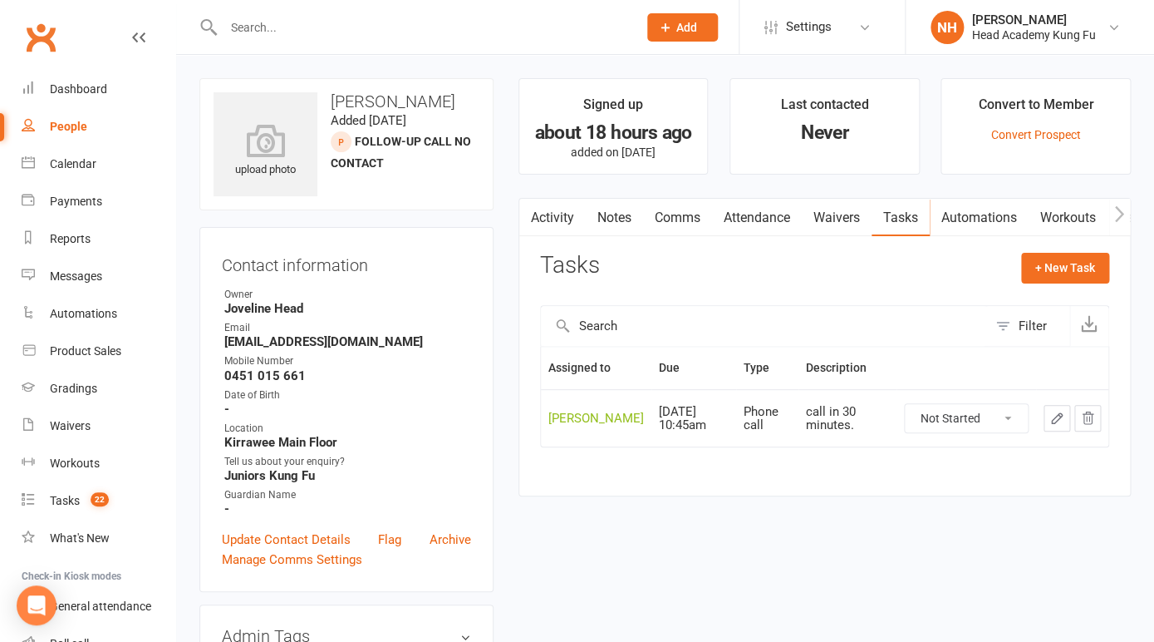
drag, startPoint x: 228, startPoint y: 342, endPoint x: 413, endPoint y: 340, distance: 185.4
click at [413, 340] on strong "[EMAIL_ADDRESS][DOMAIN_NAME]" at bounding box center [347, 341] width 247 height 15
copy strong "[EMAIL_ADDRESS][DOMAIN_NAME]"
click at [681, 23] on span "Add" at bounding box center [687, 27] width 21 height 13
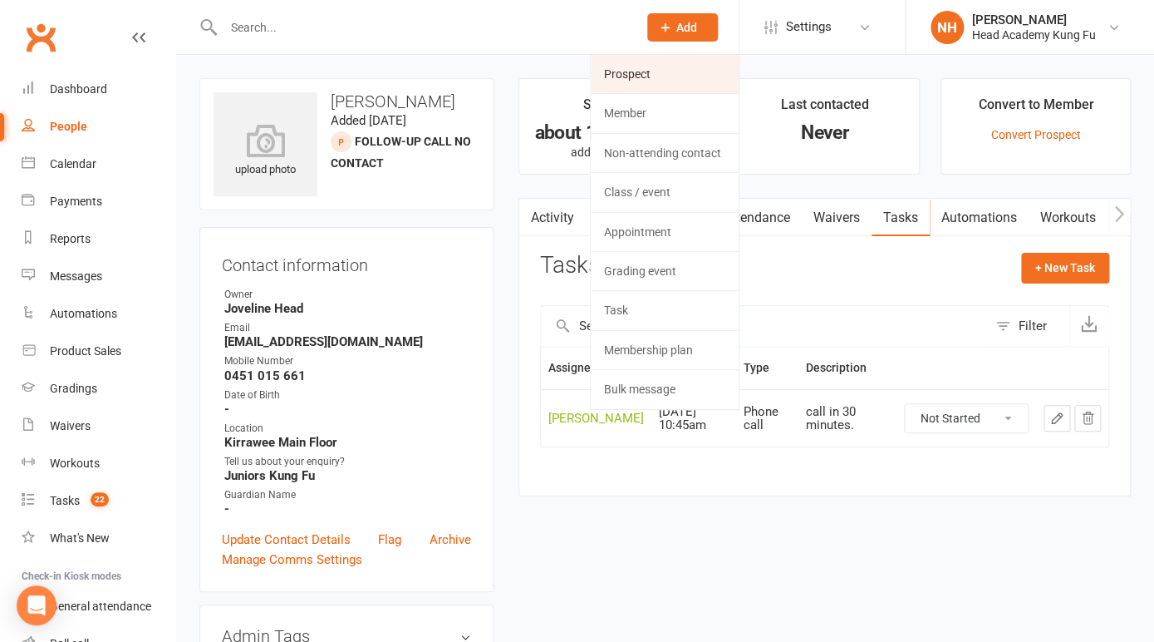
click at [637, 66] on link "Prospect" at bounding box center [665, 74] width 148 height 38
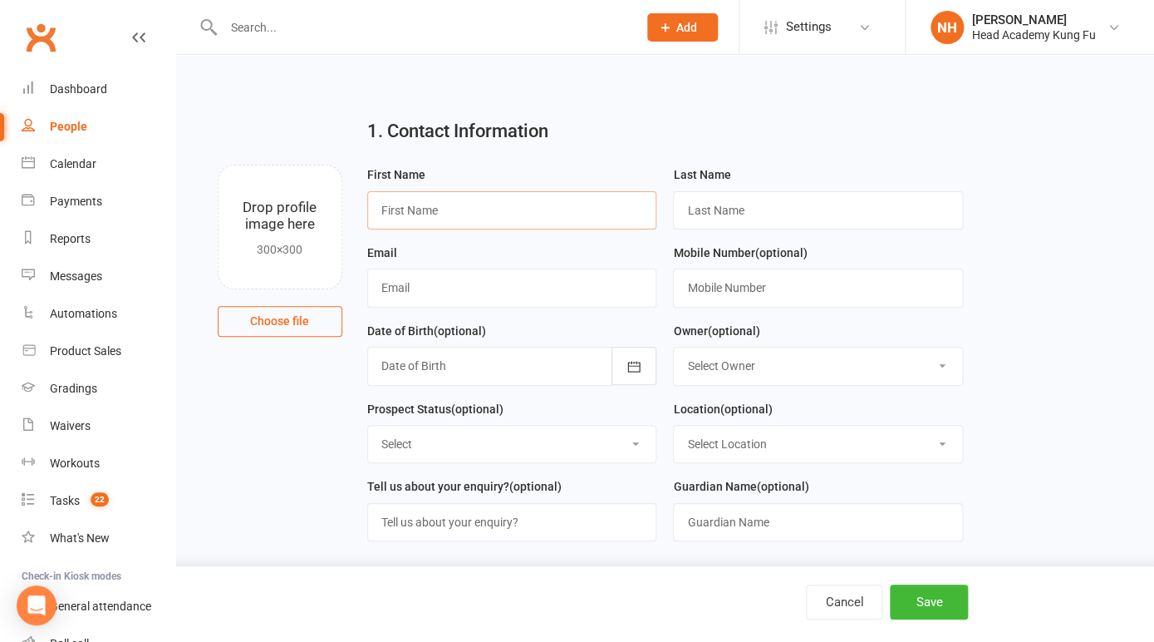
click at [425, 223] on input "text" at bounding box center [512, 210] width 290 height 38
type input "[PERSON_NAME]"
type input "Agius"
click at [409, 281] on input "text" at bounding box center [512, 287] width 290 height 38
click at [432, 291] on input "text" at bounding box center [512, 287] width 290 height 38
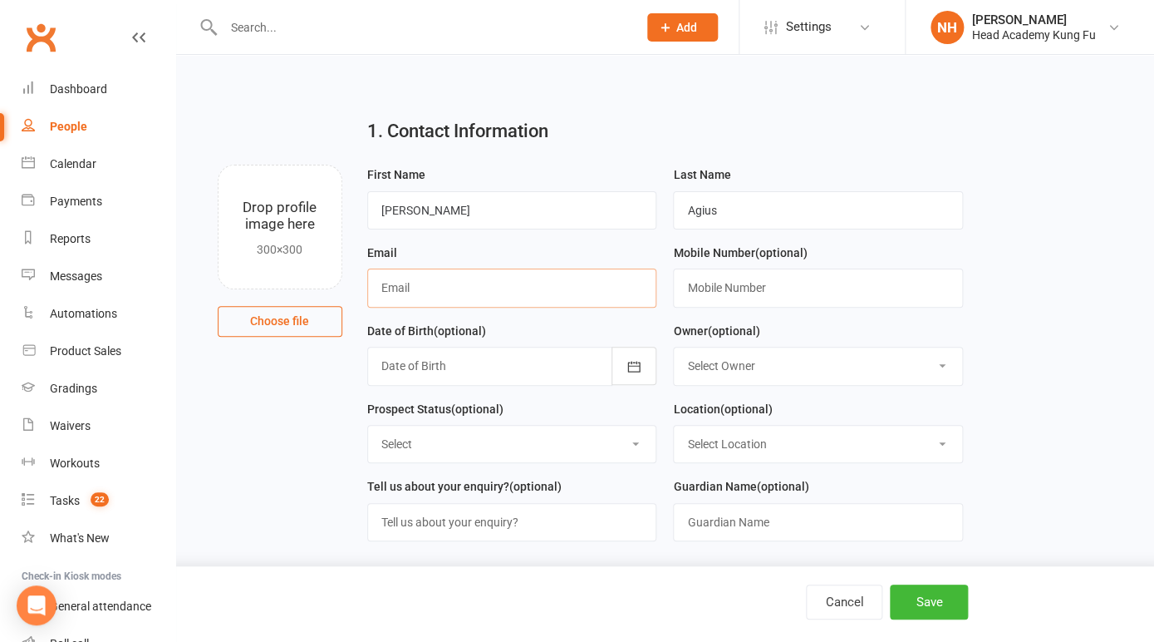
paste input "[EMAIL_ADDRESS][DOMAIN_NAME]"
type input "[EMAIL_ADDRESS][DOMAIN_NAME]"
click at [724, 288] on input "text" at bounding box center [818, 287] width 290 height 38
paste input "0438 651 745"
type input "0438 651 745"
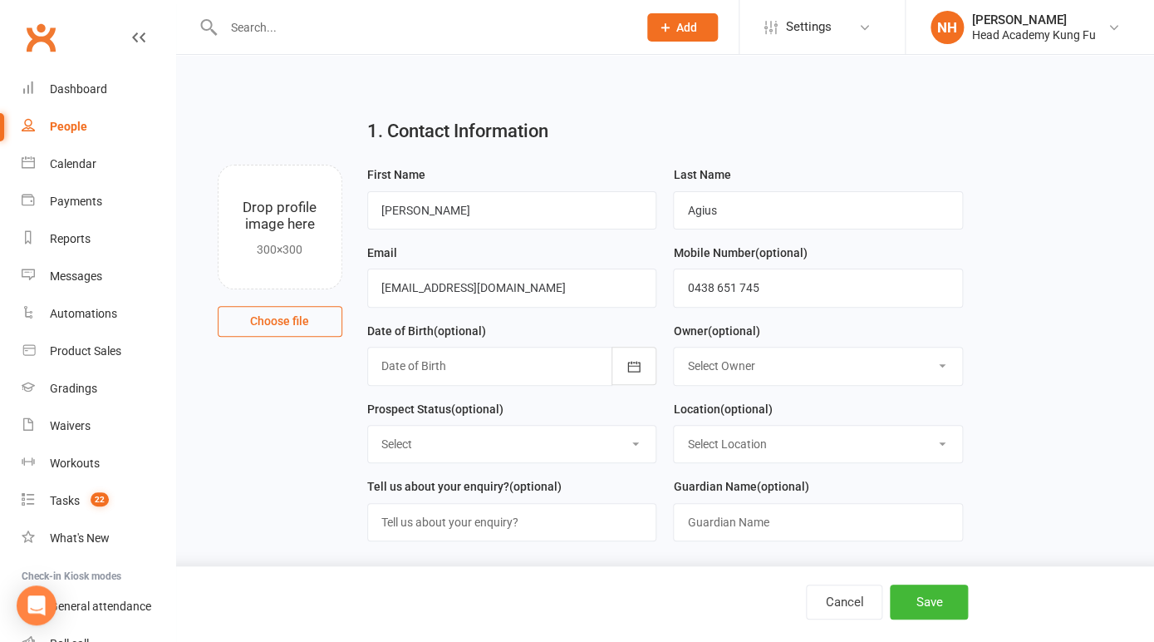
select select "0"
click option "[PERSON_NAME]" at bounding box center [0, 0] width 0 height 0
click at [368, 426] on select "Select Initial Contact Follow-up Call No Contact Follow-up Email No Contact Int…" at bounding box center [512, 444] width 288 height 37
select select "Initial Contact"
click option "Initial Contact" at bounding box center [0, 0] width 0 height 0
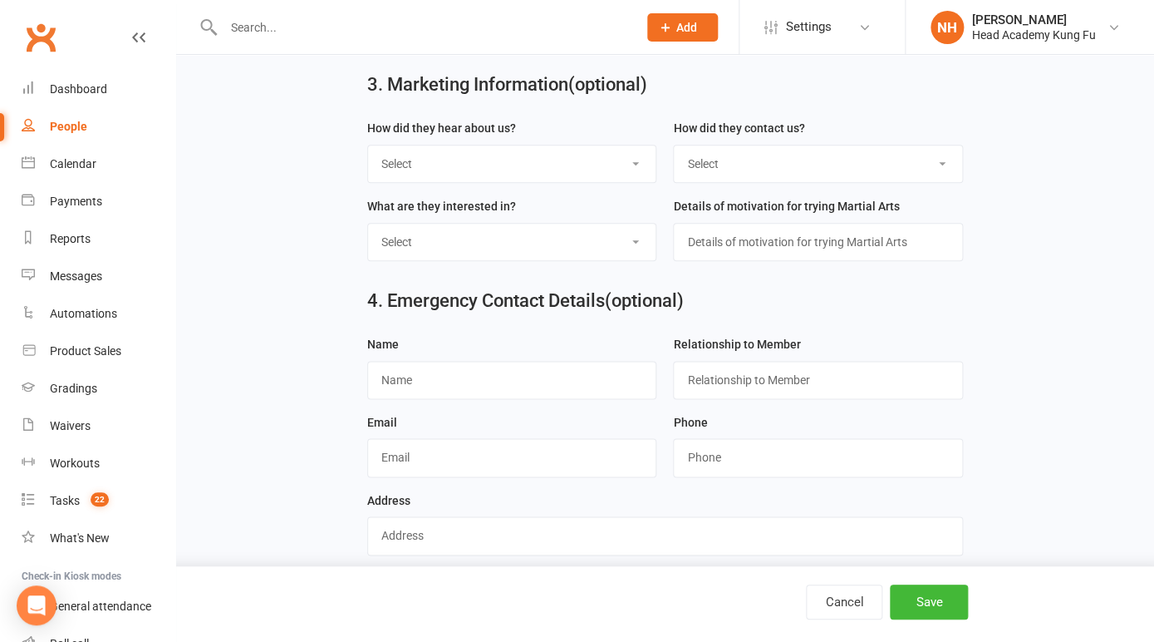
scroll to position [601, 0]
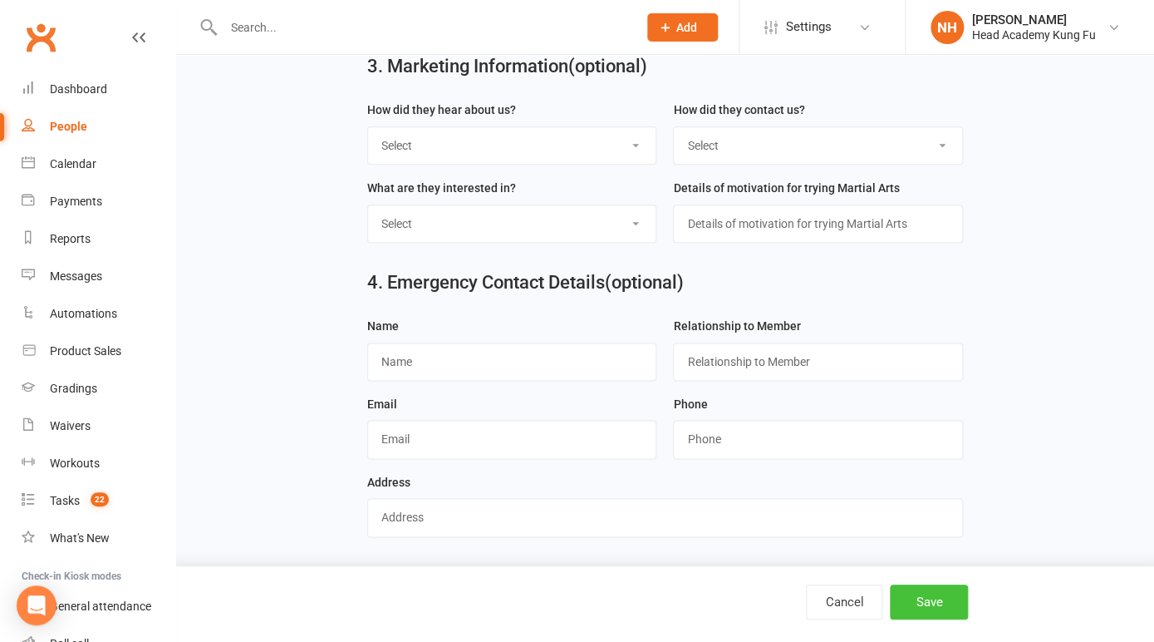
click at [932, 597] on button "Save" at bounding box center [929, 601] width 78 height 35
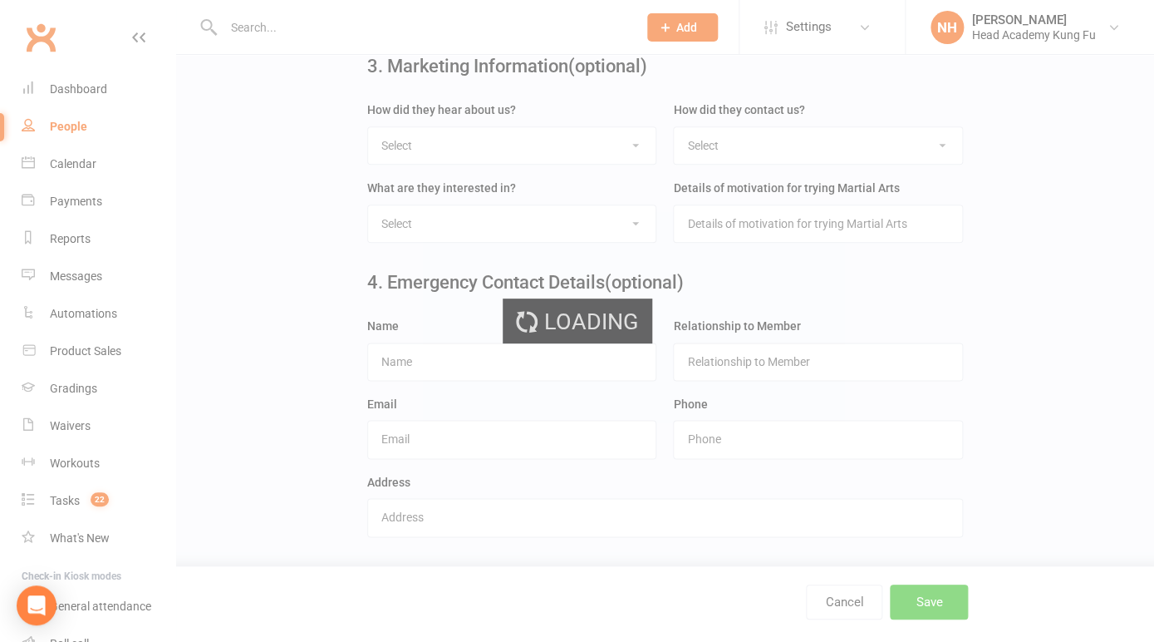
scroll to position [0, 0]
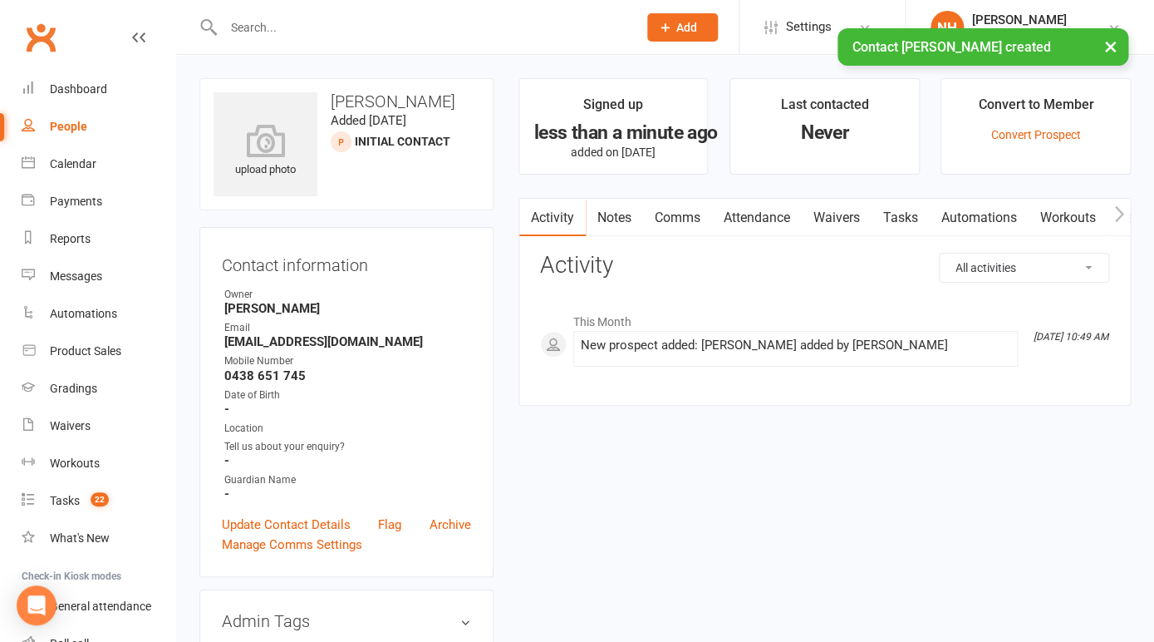
click at [298, 28] on input "text" at bounding box center [422, 27] width 407 height 23
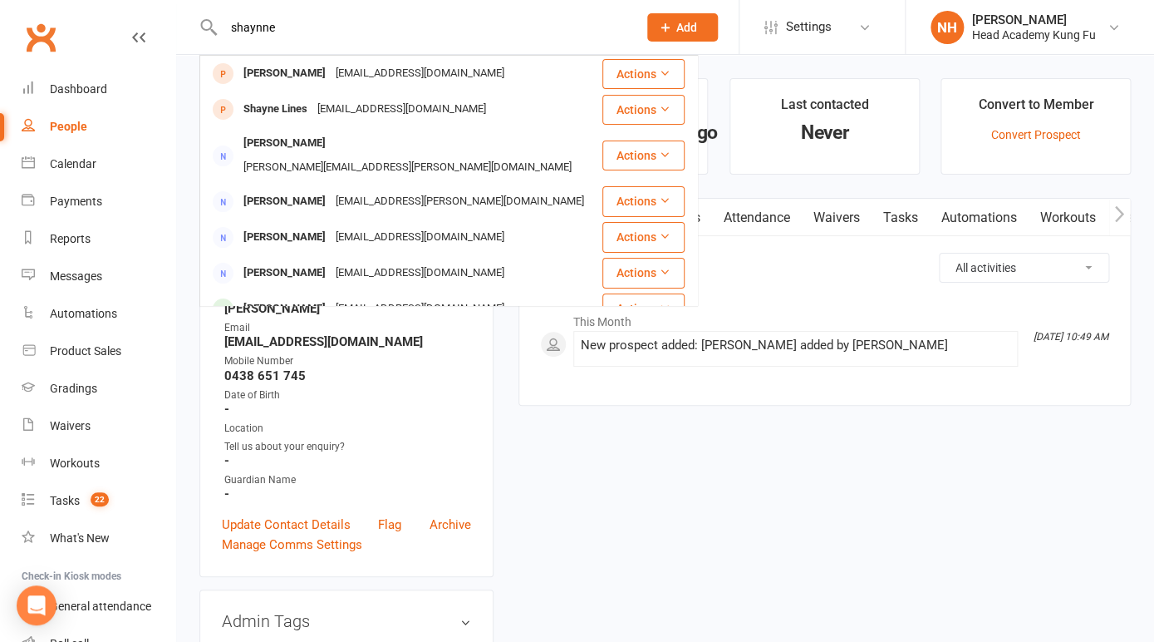
type input "shaynne"
click at [421, 448] on div "Tell us about your enquiry?" at bounding box center [347, 447] width 247 height 16
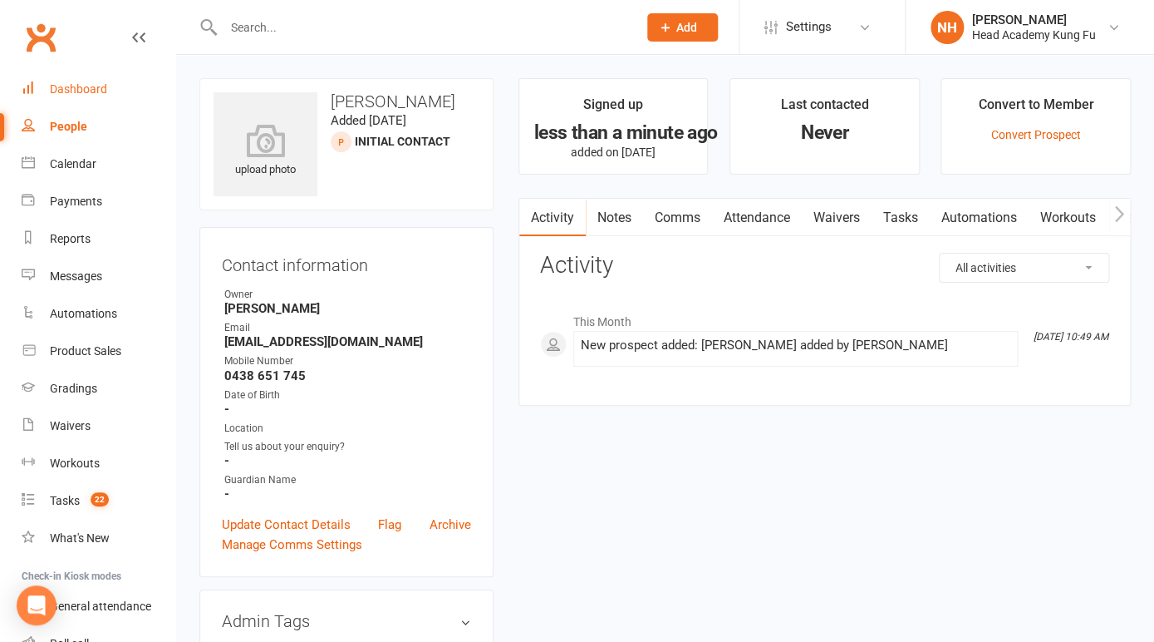
click at [78, 94] on div "Dashboard" at bounding box center [78, 88] width 57 height 13
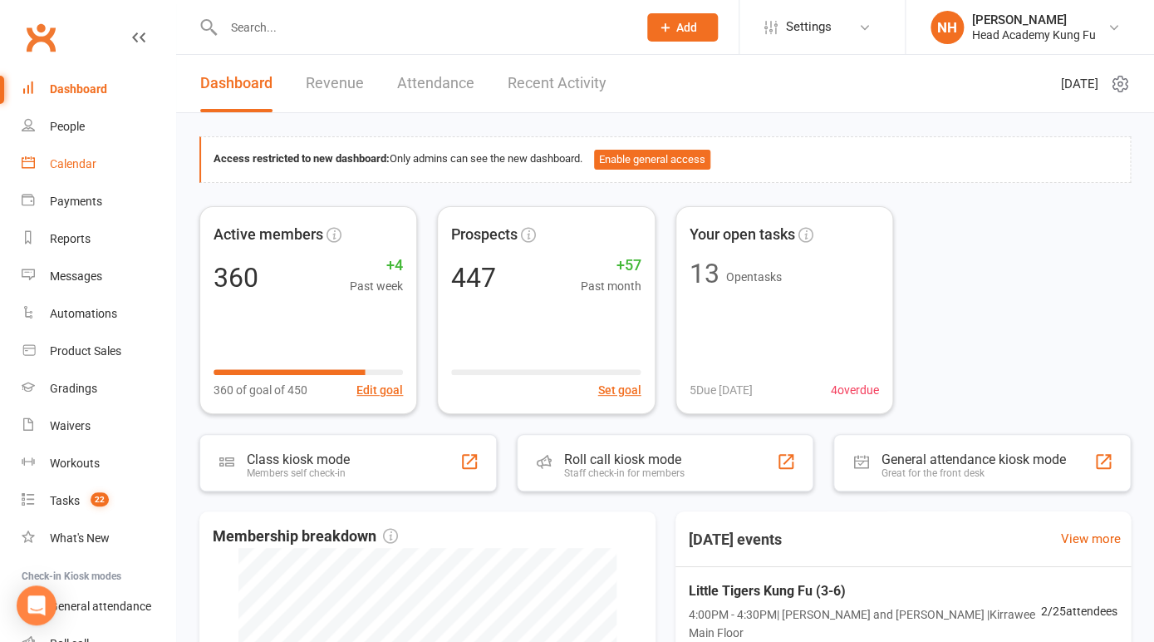
click at [66, 165] on div "Calendar" at bounding box center [73, 163] width 47 height 13
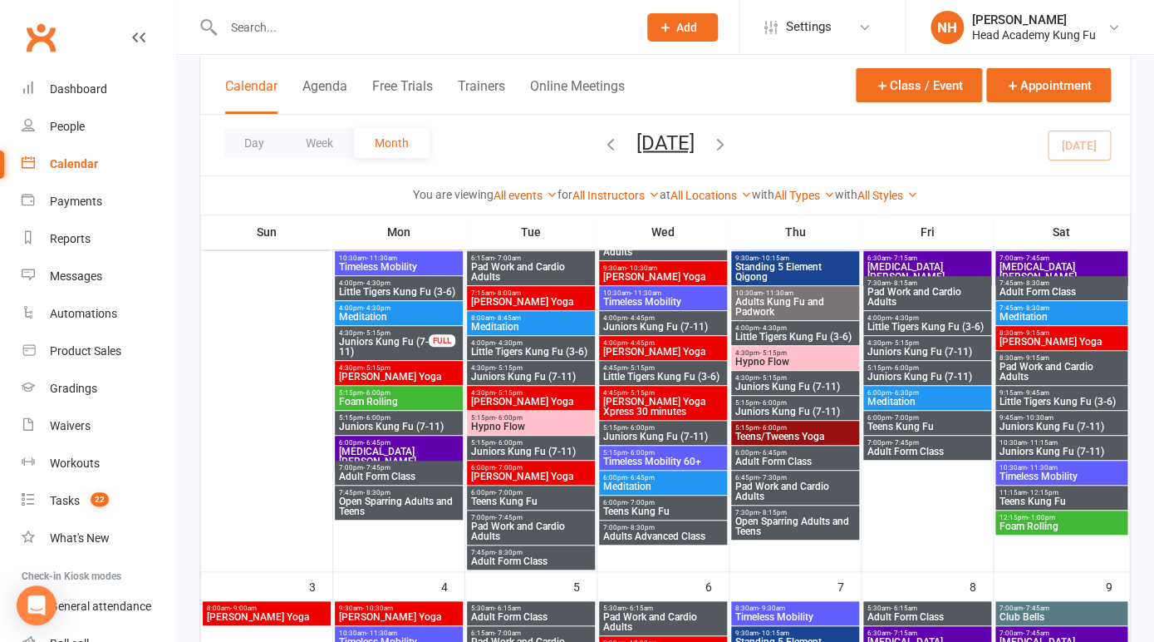
scroll to position [166, 0]
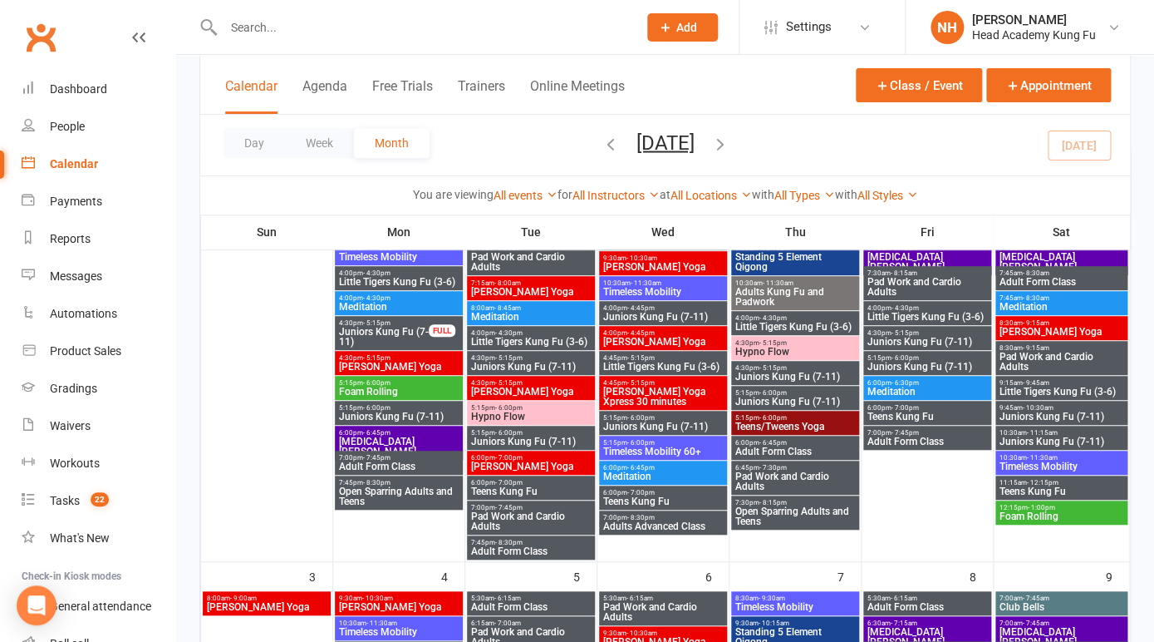
click at [774, 341] on span "- 5:15pm" at bounding box center [773, 342] width 27 height 7
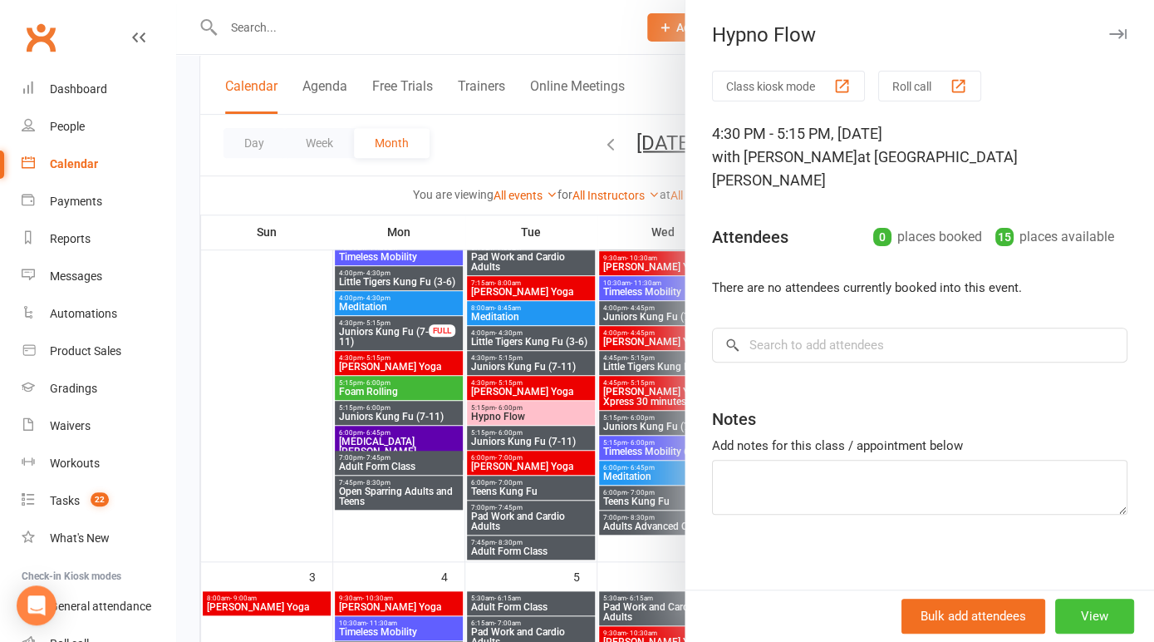
click at [1100, 617] on button "View" at bounding box center [1095, 615] width 79 height 35
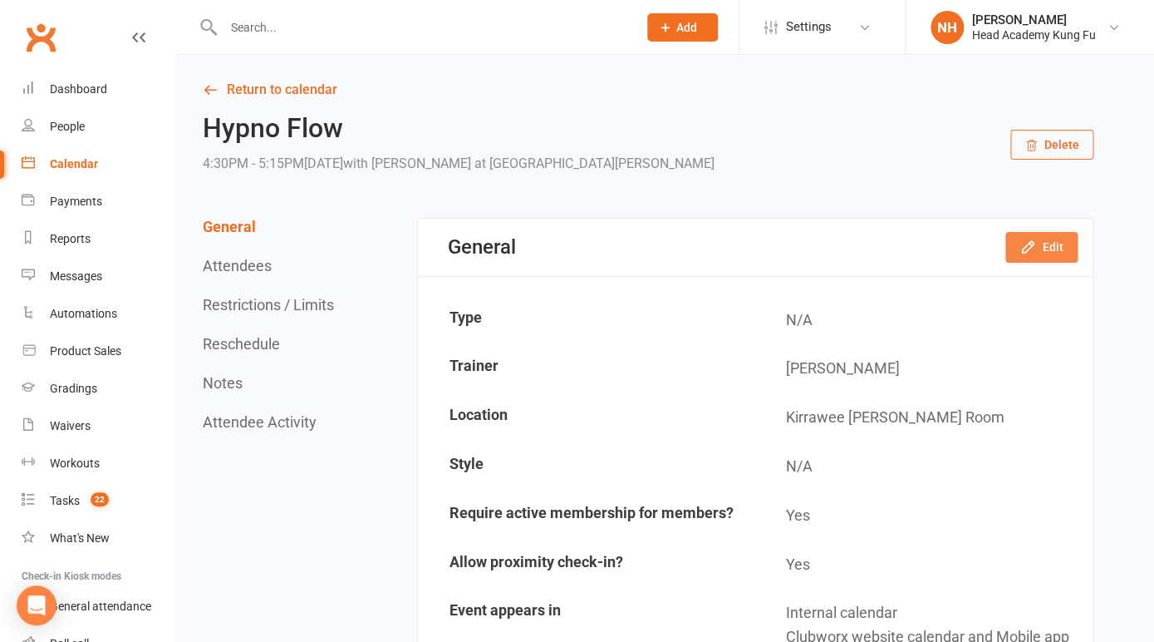
click at [1044, 250] on button "Edit" at bounding box center [1042, 247] width 72 height 30
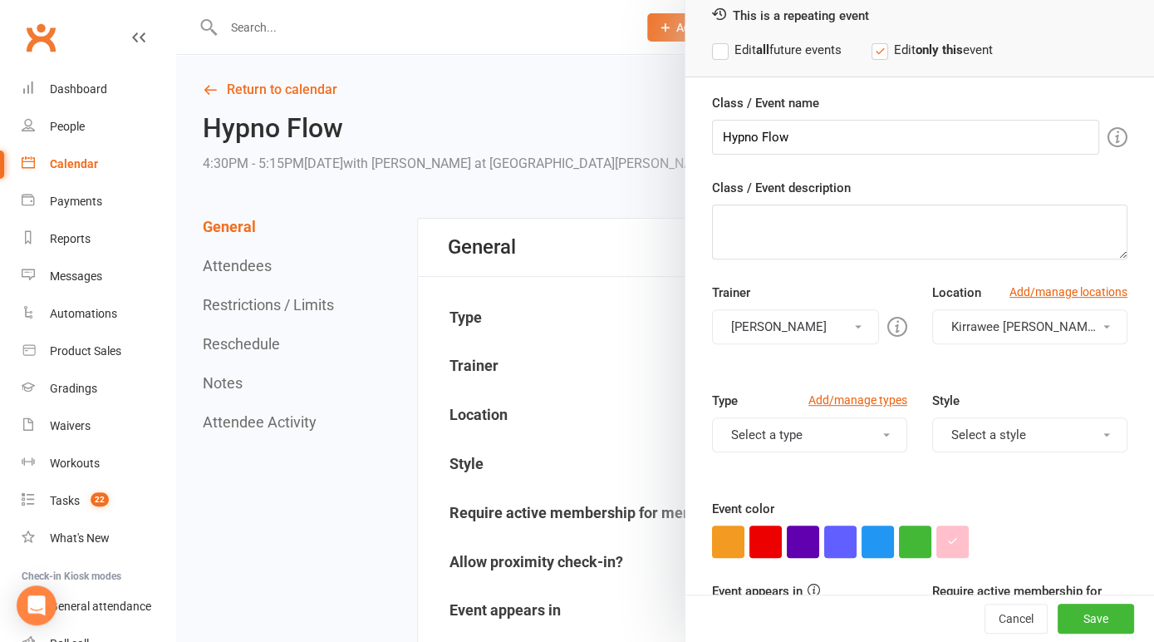
scroll to position [123, 0]
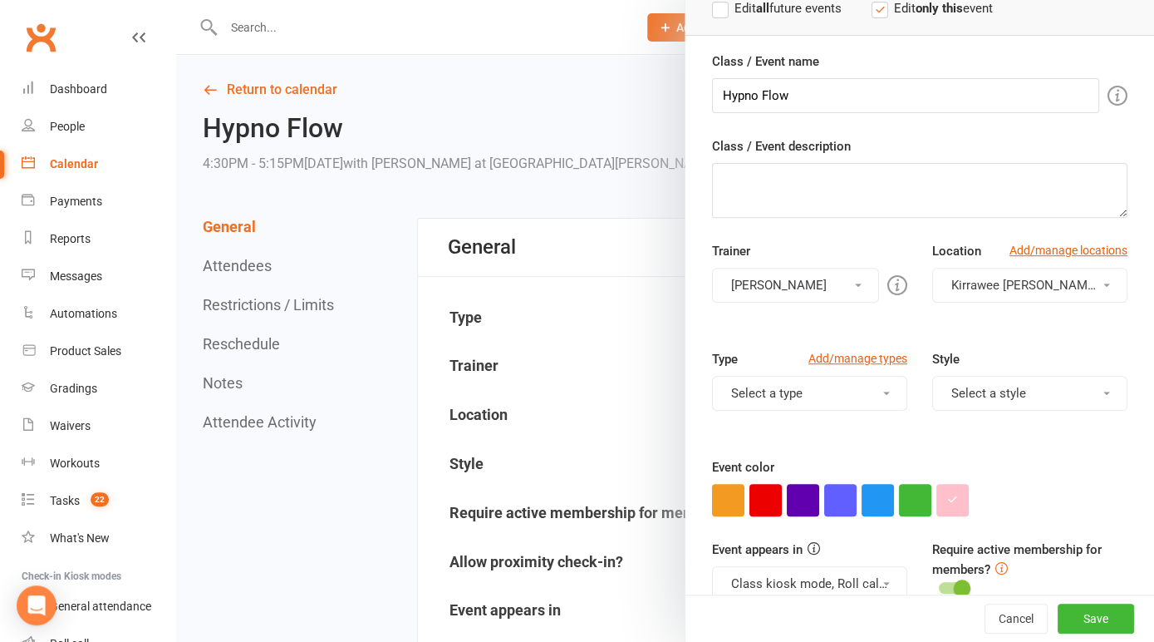
click at [860, 278] on button "[PERSON_NAME]" at bounding box center [795, 285] width 167 height 35
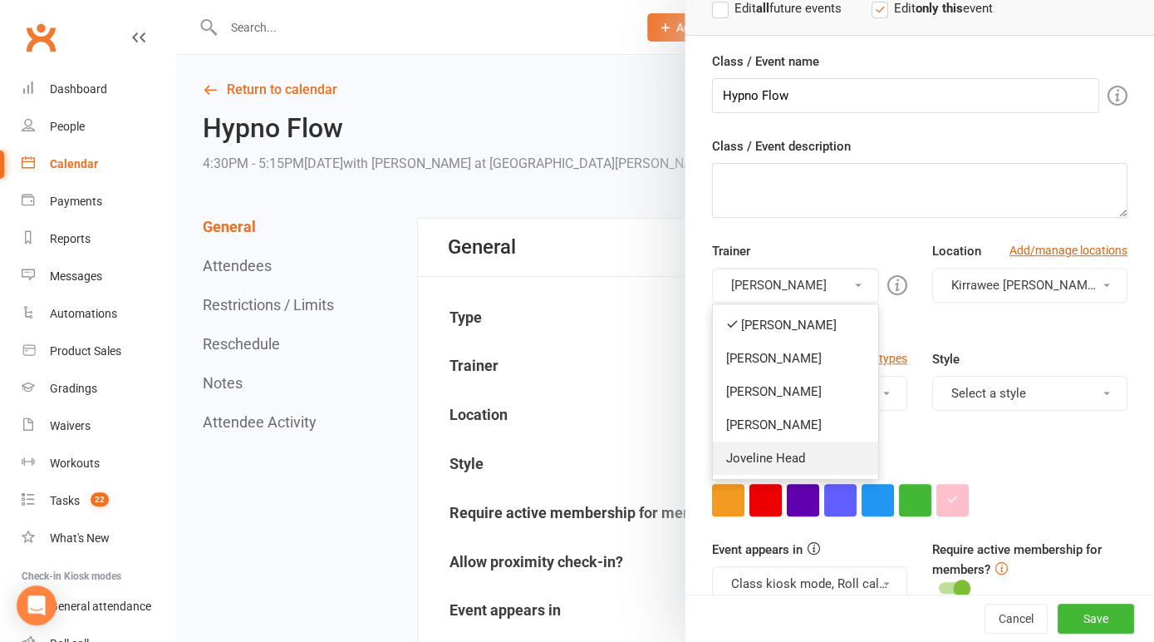
click at [766, 446] on link "Joveline Head" at bounding box center [795, 457] width 165 height 33
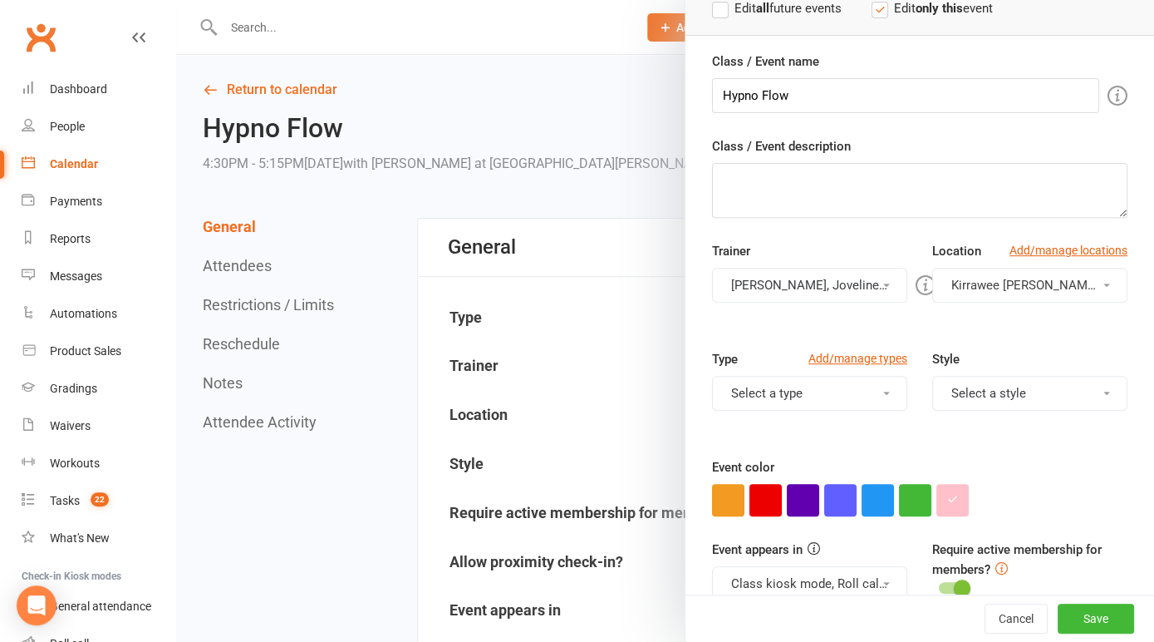
click at [777, 289] on button "[PERSON_NAME], Joveline Head" at bounding box center [809, 285] width 195 height 35
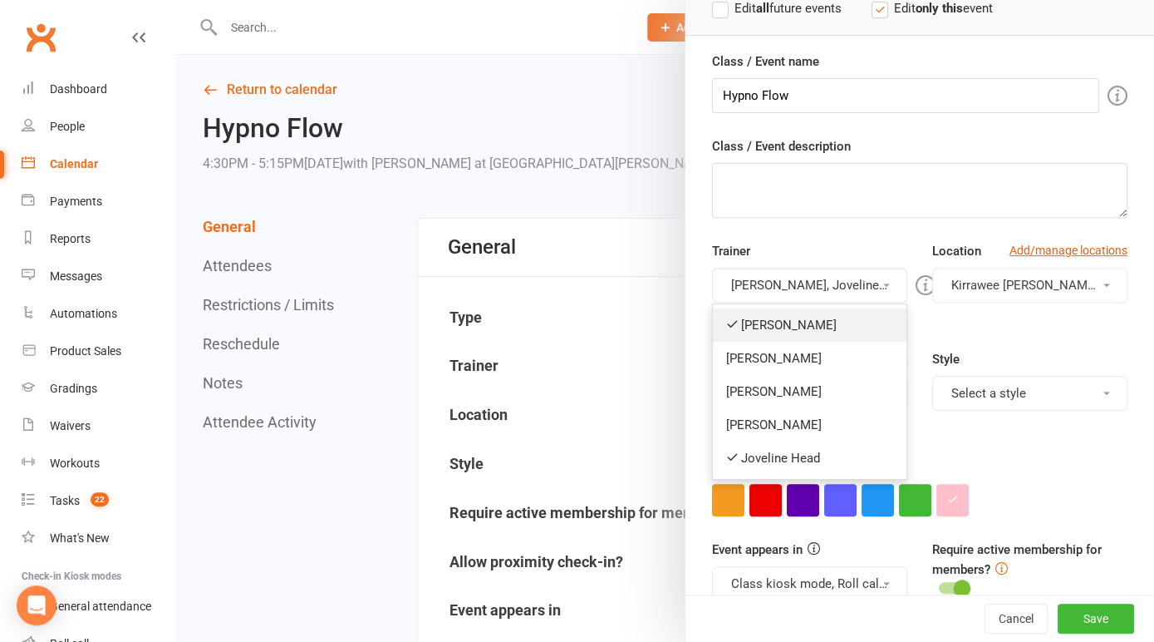
click at [764, 322] on link "[PERSON_NAME]" at bounding box center [810, 324] width 194 height 33
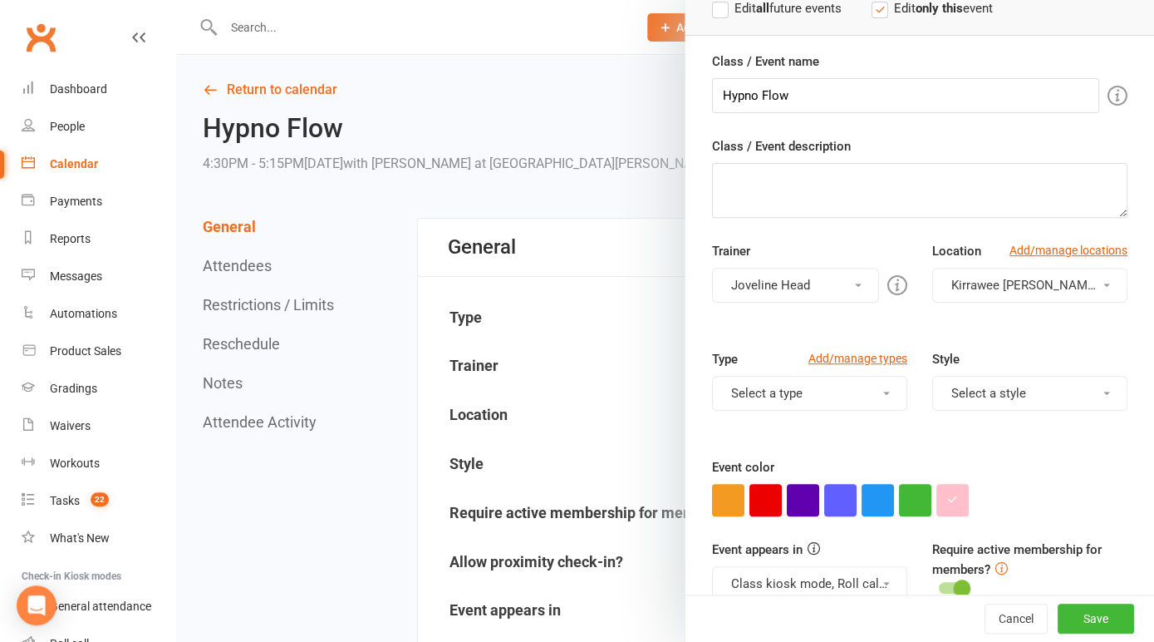
scroll to position [0, 0]
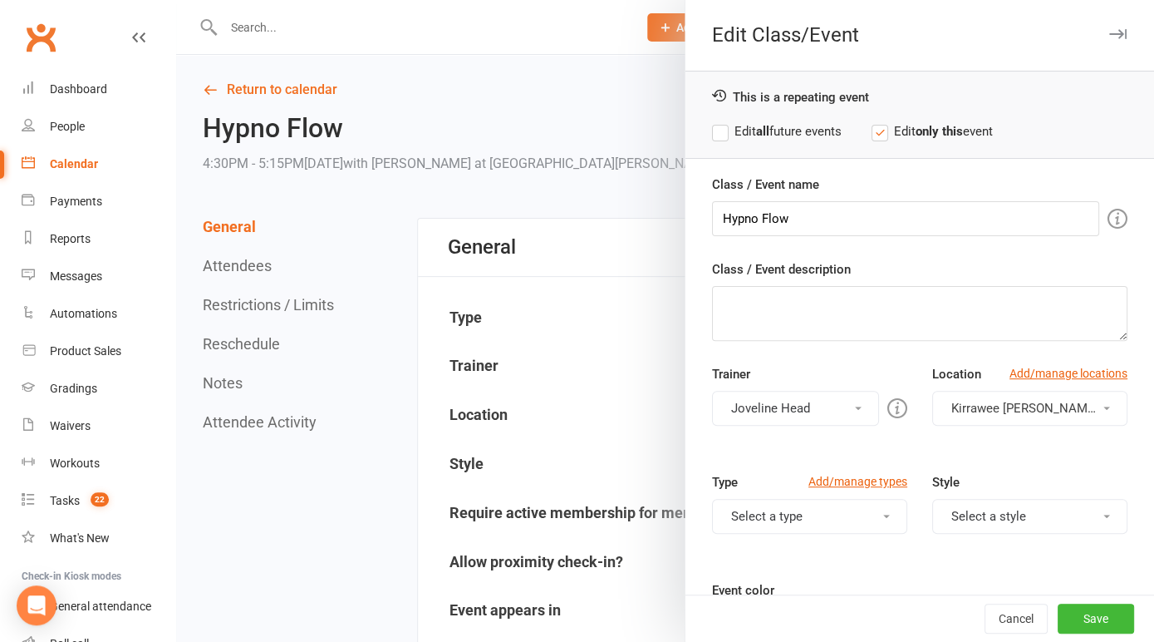
click at [716, 128] on label "Edit all future events" at bounding box center [777, 131] width 130 height 20
click at [1101, 621] on button "Save" at bounding box center [1096, 618] width 76 height 30
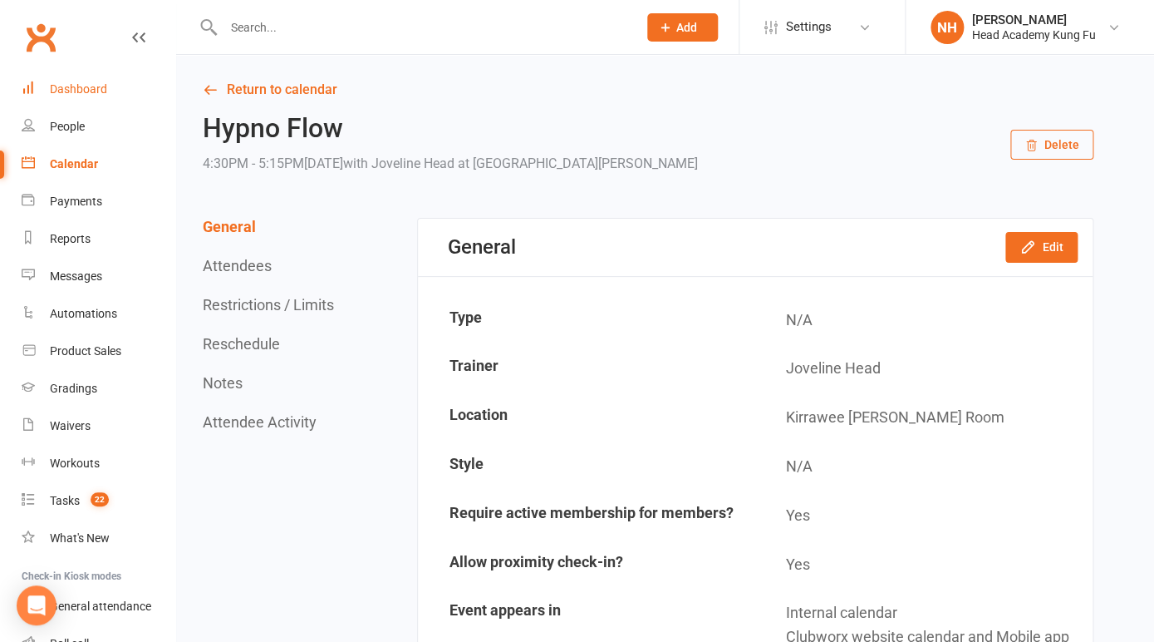
click at [65, 95] on div "Dashboard" at bounding box center [78, 88] width 57 height 13
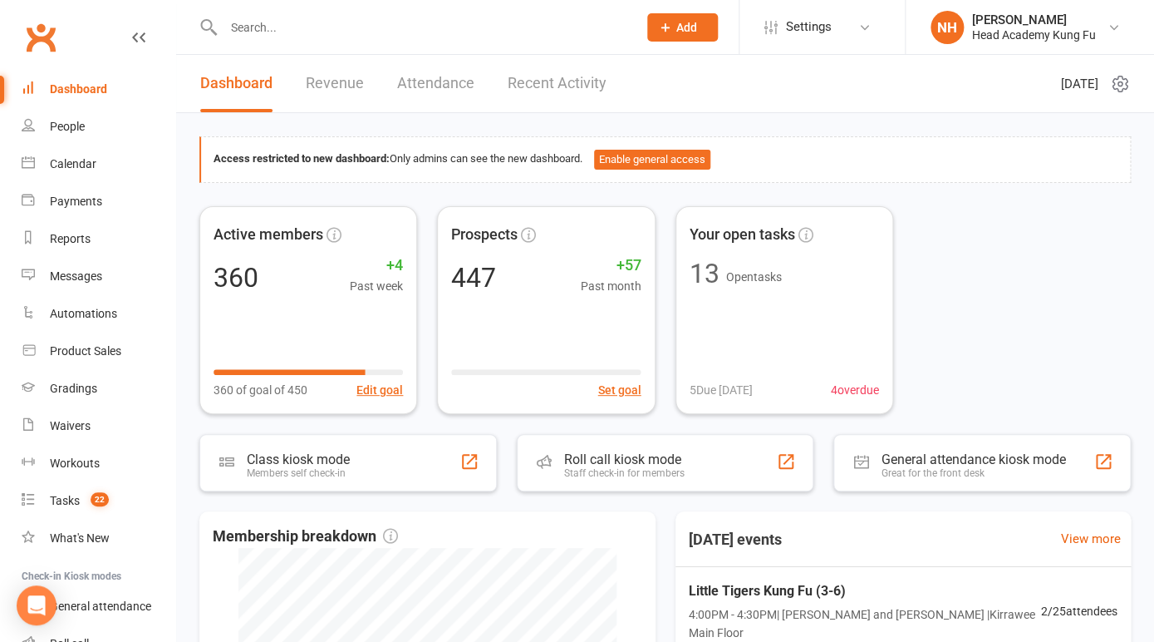
click at [78, 92] on div "Dashboard" at bounding box center [78, 88] width 57 height 13
click at [267, 25] on input "text" at bounding box center [422, 27] width 407 height 23
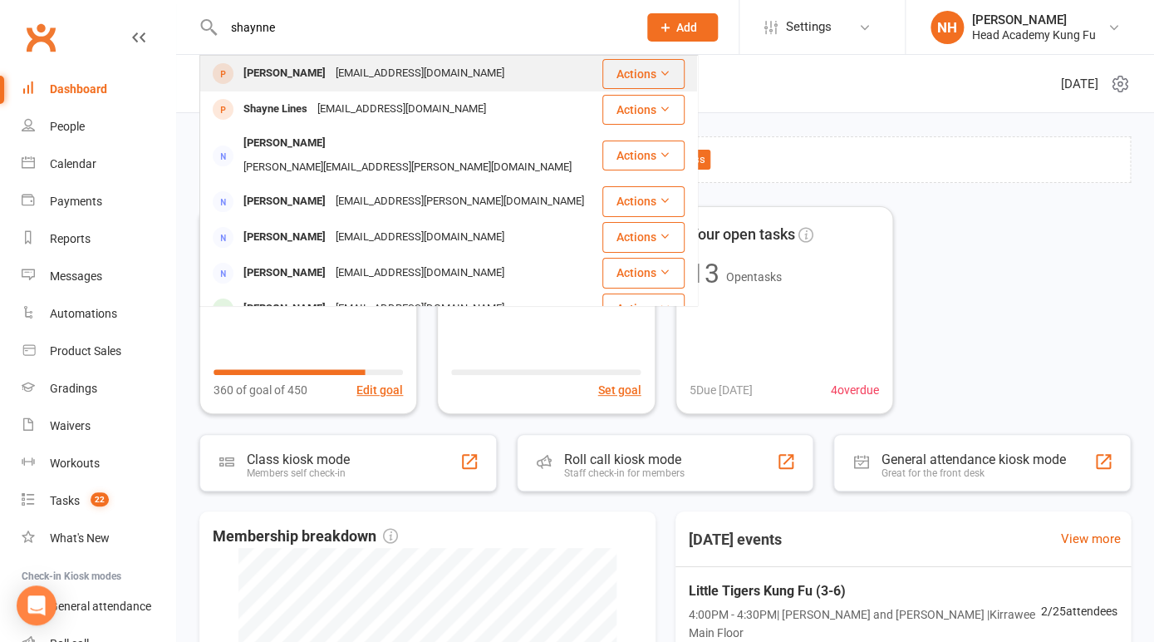
type input "shaynne"
click at [282, 76] on div "[PERSON_NAME]" at bounding box center [285, 74] width 92 height 24
